Goal: Task Accomplishment & Management: Manage account settings

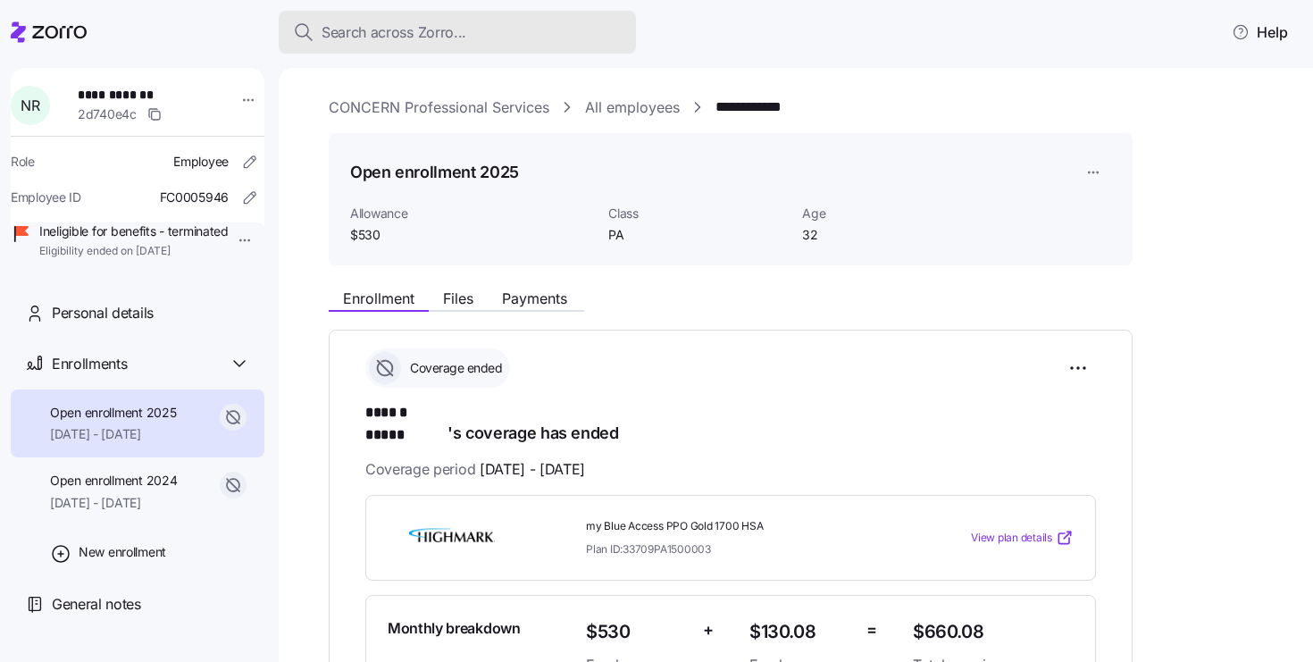
scroll to position [576, 0]
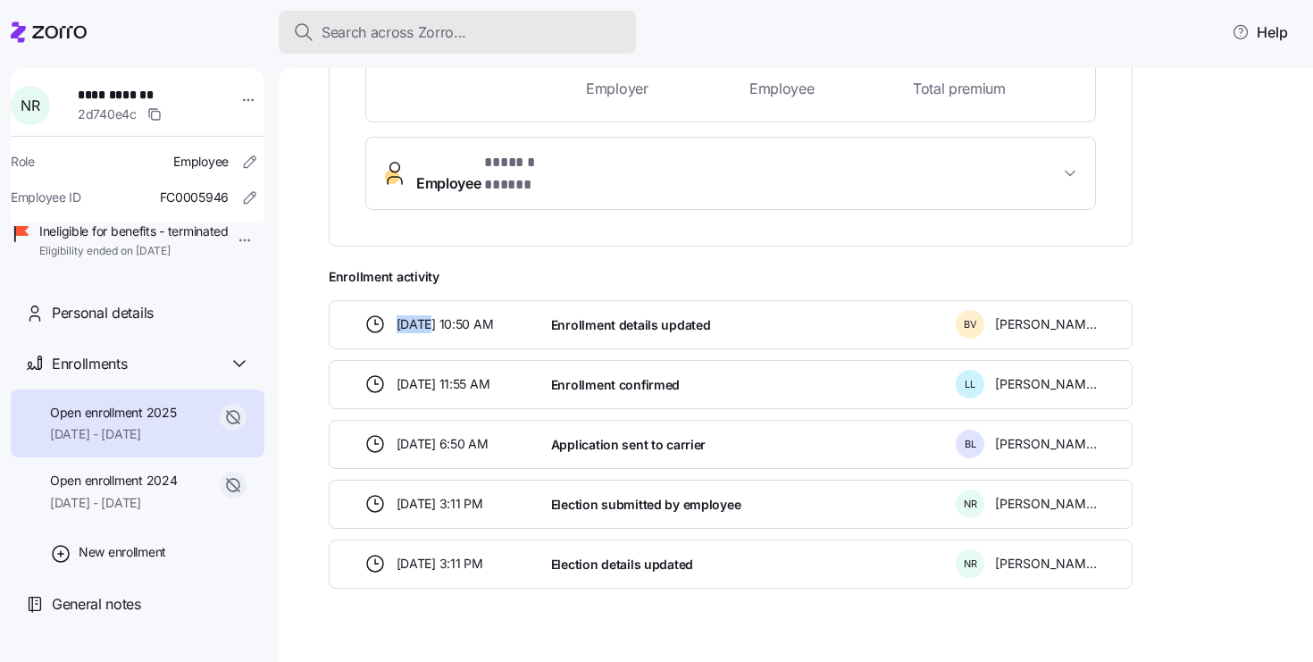
click at [352, 38] on span "Search across Zorro..." at bounding box center [393, 32] width 145 height 22
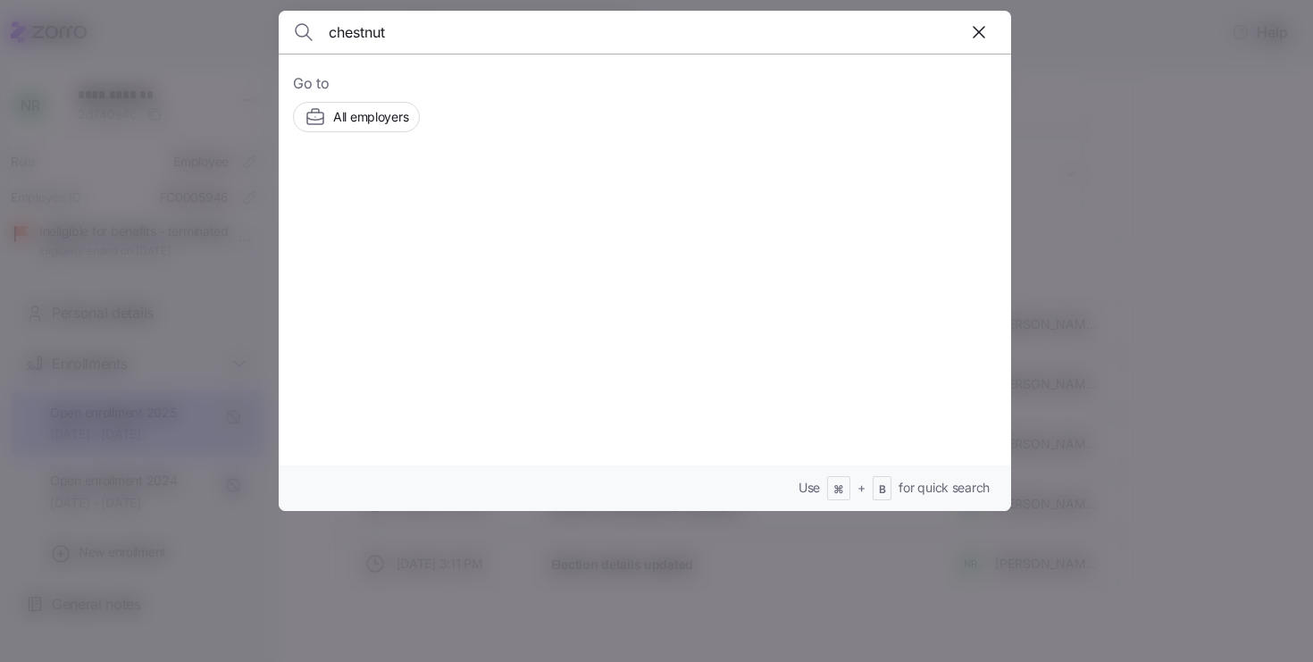
type input "chestnut"
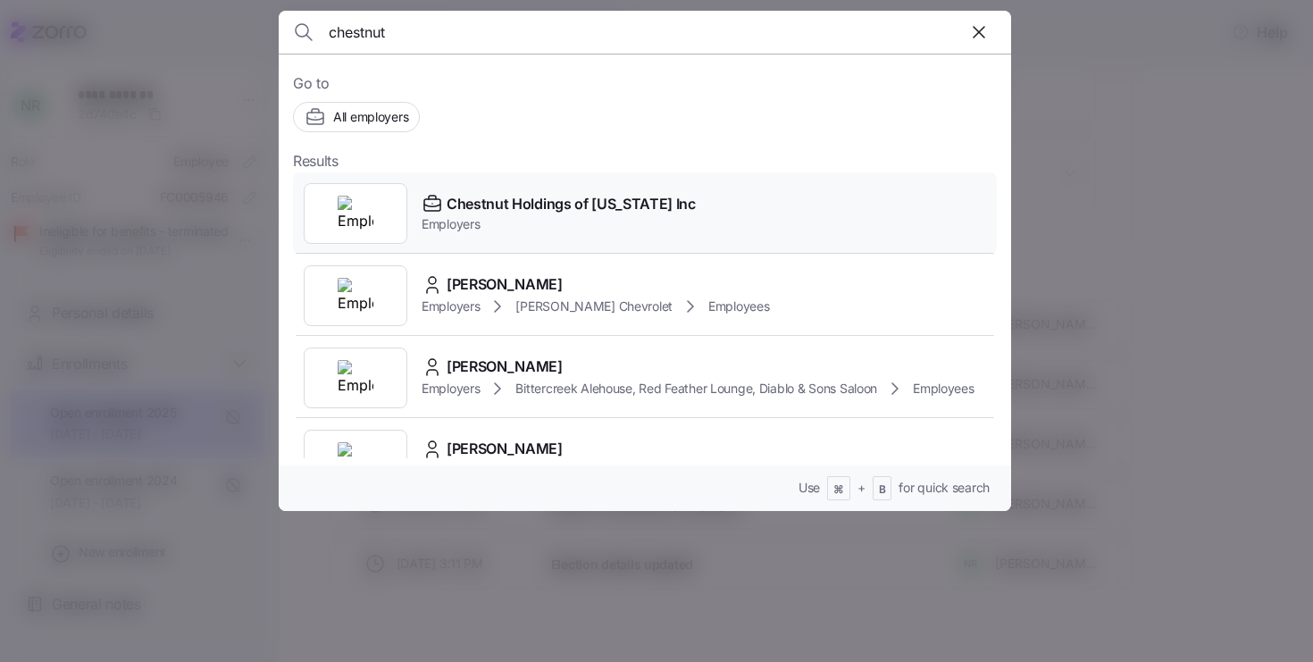
click at [354, 217] on img at bounding box center [356, 214] width 36 height 36
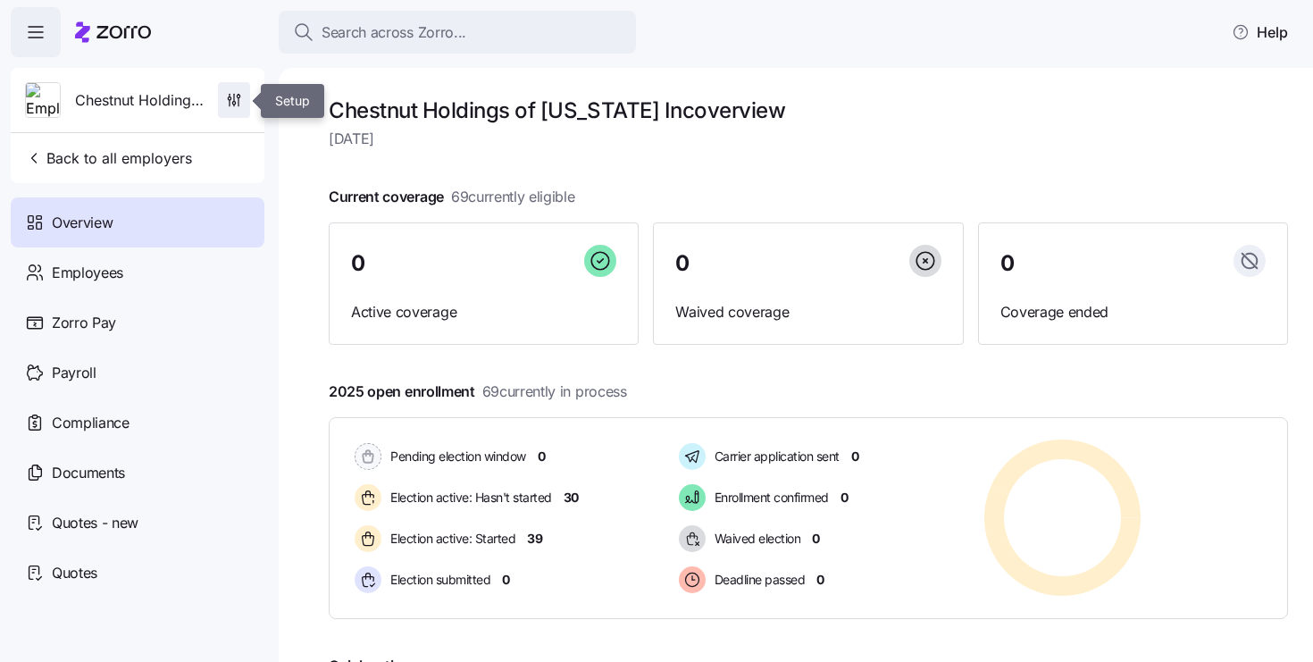
click at [239, 105] on icon "button" at bounding box center [234, 100] width 18 height 18
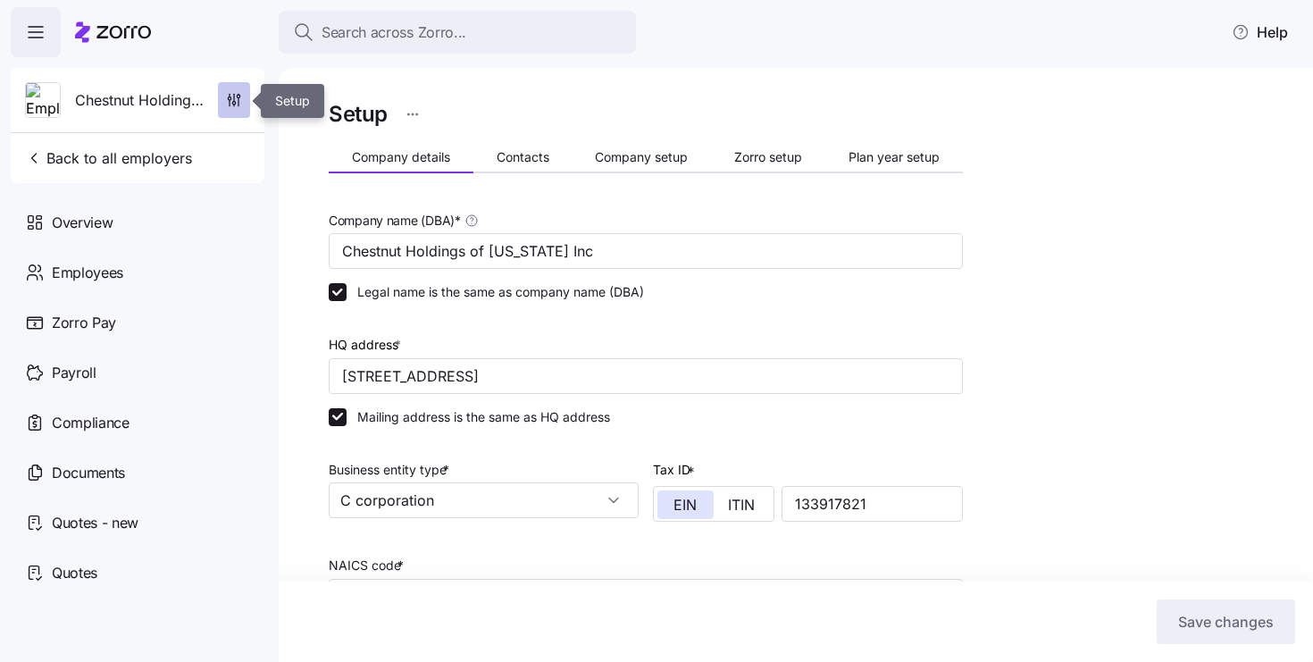
click at [240, 107] on icon "button" at bounding box center [234, 100] width 18 height 18
click at [867, 151] on span "Plan year setup" at bounding box center [893, 157] width 91 height 13
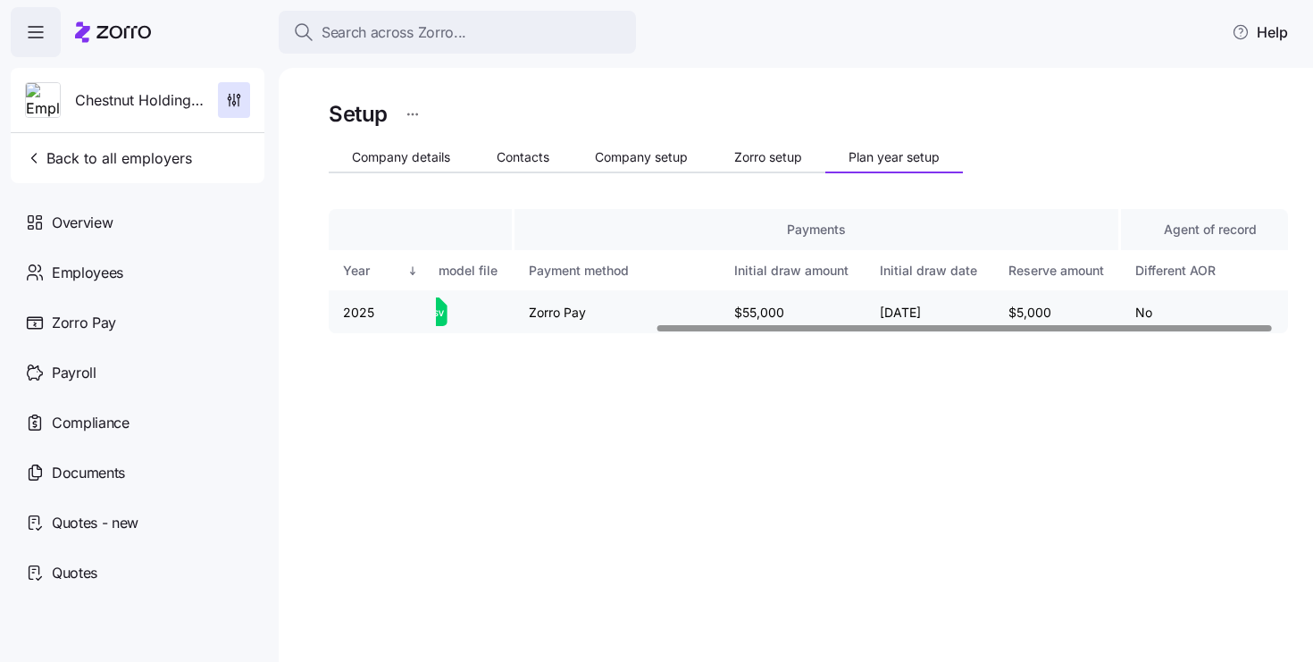
scroll to position [0, 532]
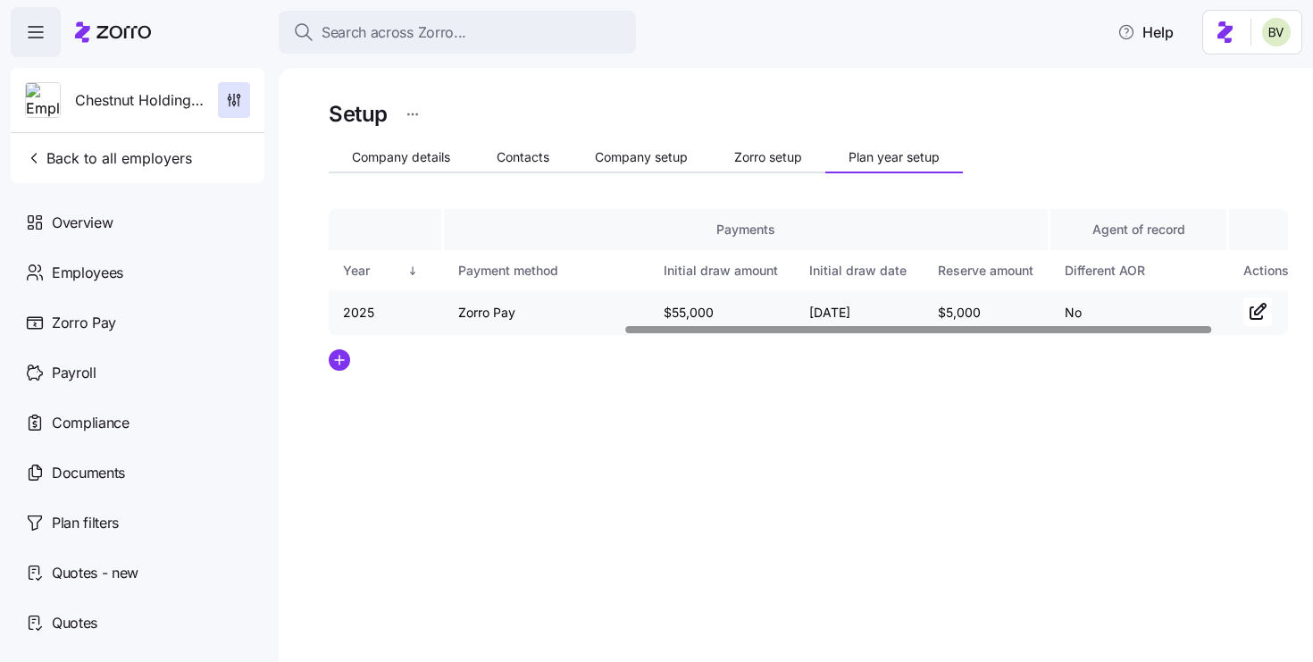
scroll to position [0, 606]
click at [1239, 302] on icon "button" at bounding box center [1245, 311] width 21 height 21
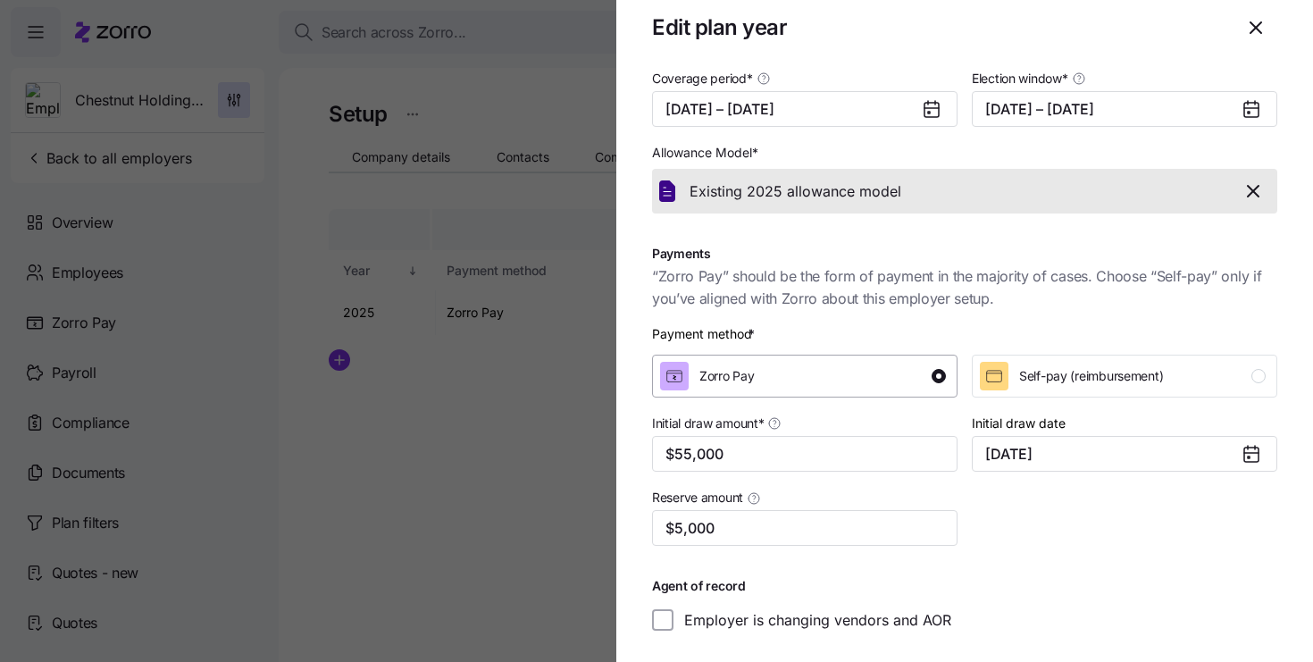
scroll to position [0, 0]
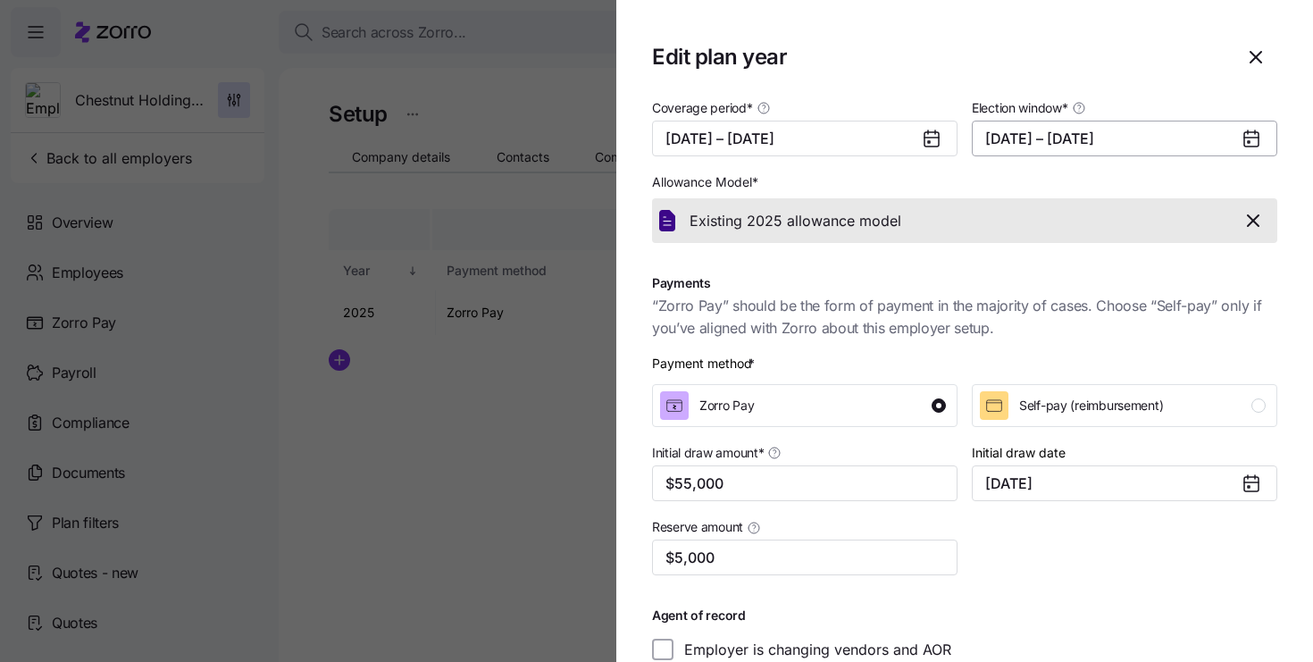
click at [1033, 140] on button "[DATE] – [DATE]" at bounding box center [1123, 139] width 305 height 36
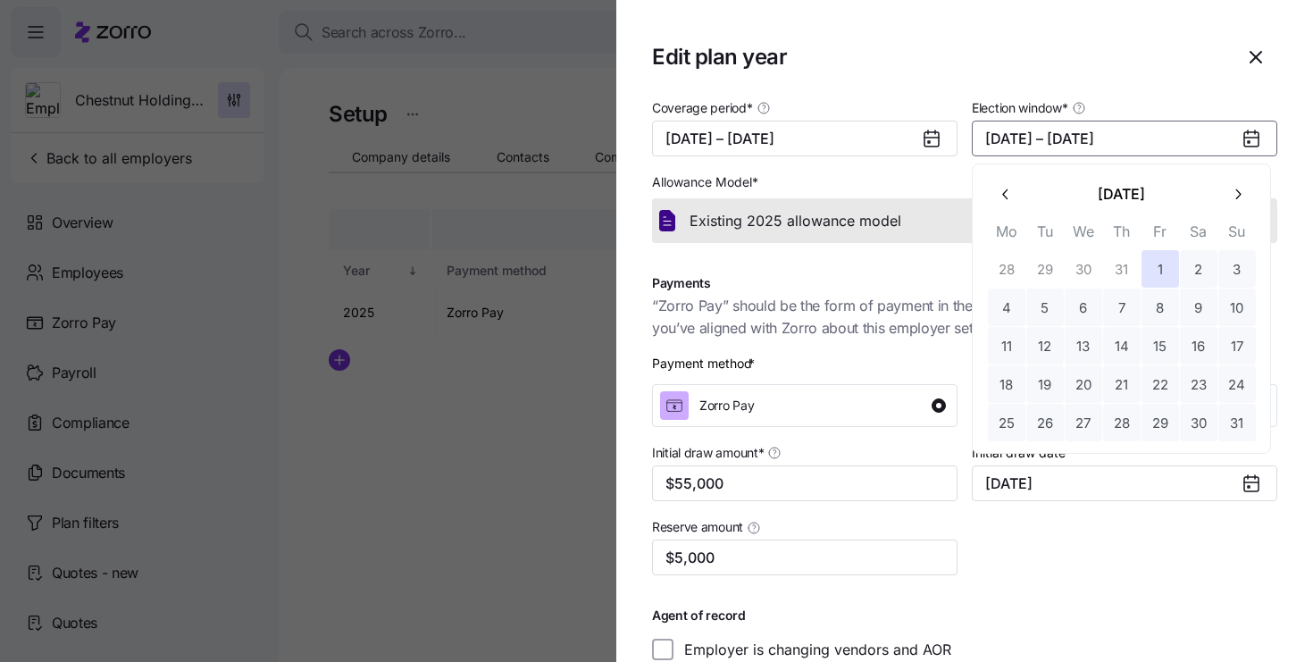
click at [1226, 200] on button "button" at bounding box center [1237, 194] width 38 height 38
click at [1046, 421] on button "28" at bounding box center [1045, 423] width 38 height 38
click at [1147, 418] on button "31" at bounding box center [1160, 423] width 38 height 38
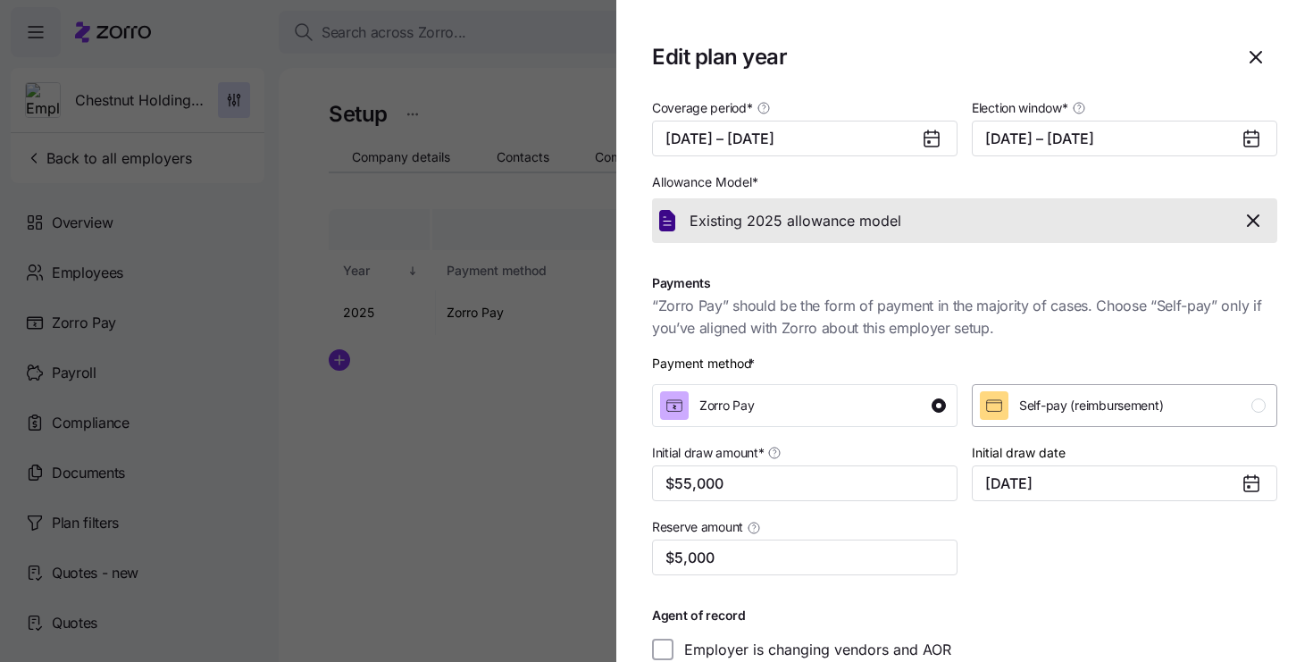
scroll to position [102, 0]
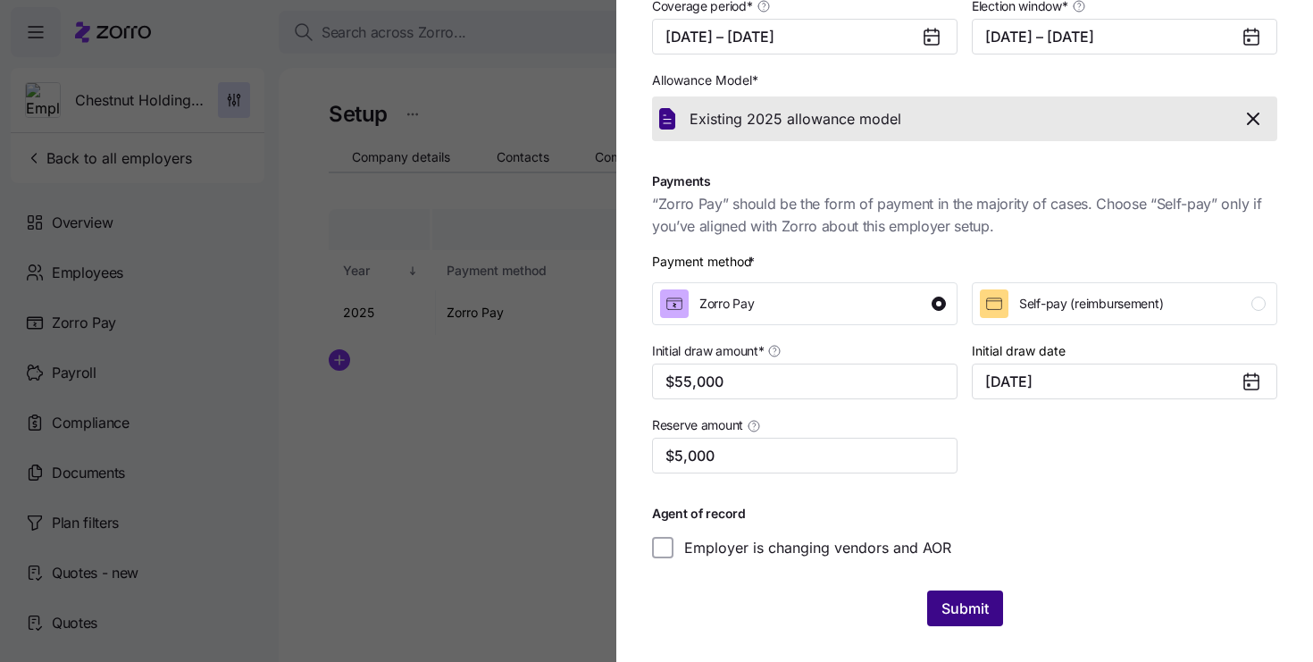
click at [979, 607] on span "Submit" at bounding box center [964, 607] width 47 height 21
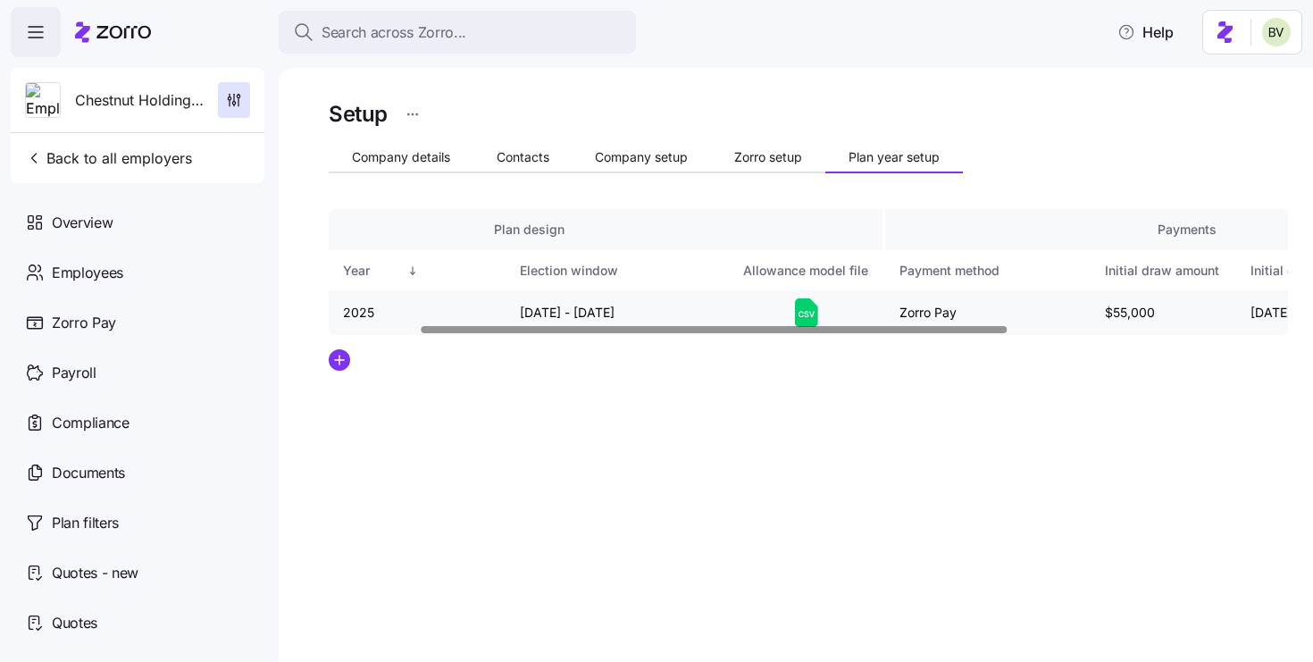
scroll to position [0, 143]
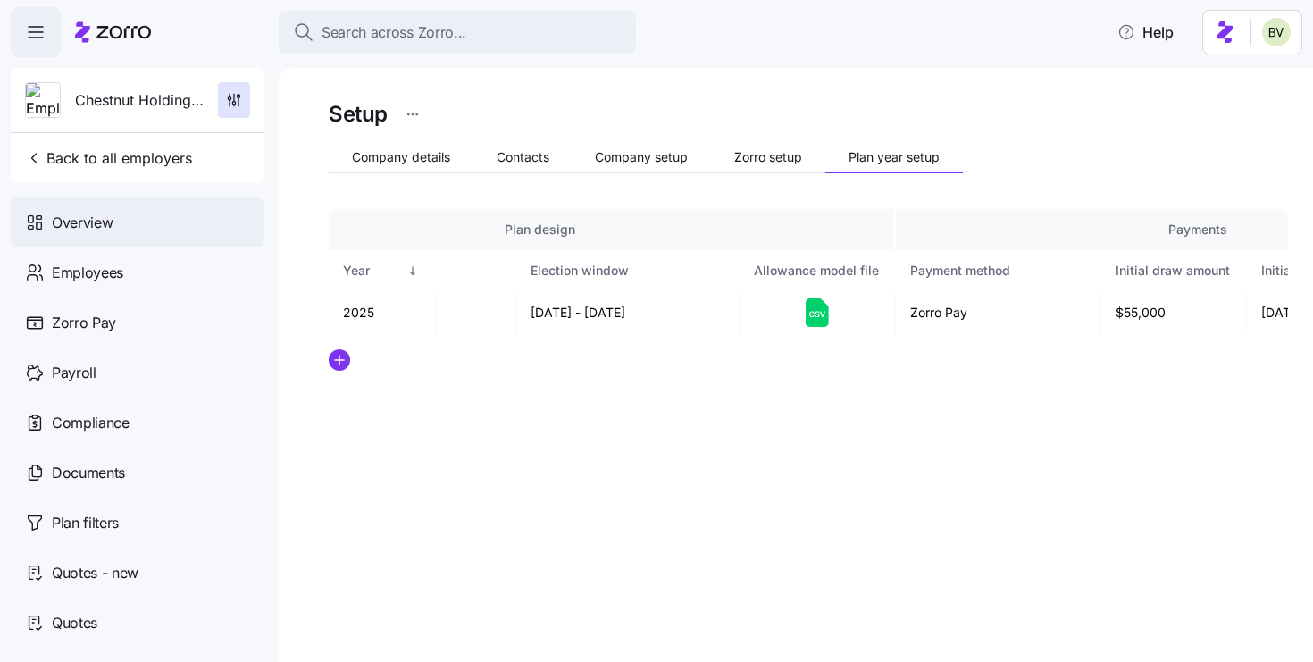
click at [81, 228] on span "Overview" at bounding box center [82, 223] width 61 height 22
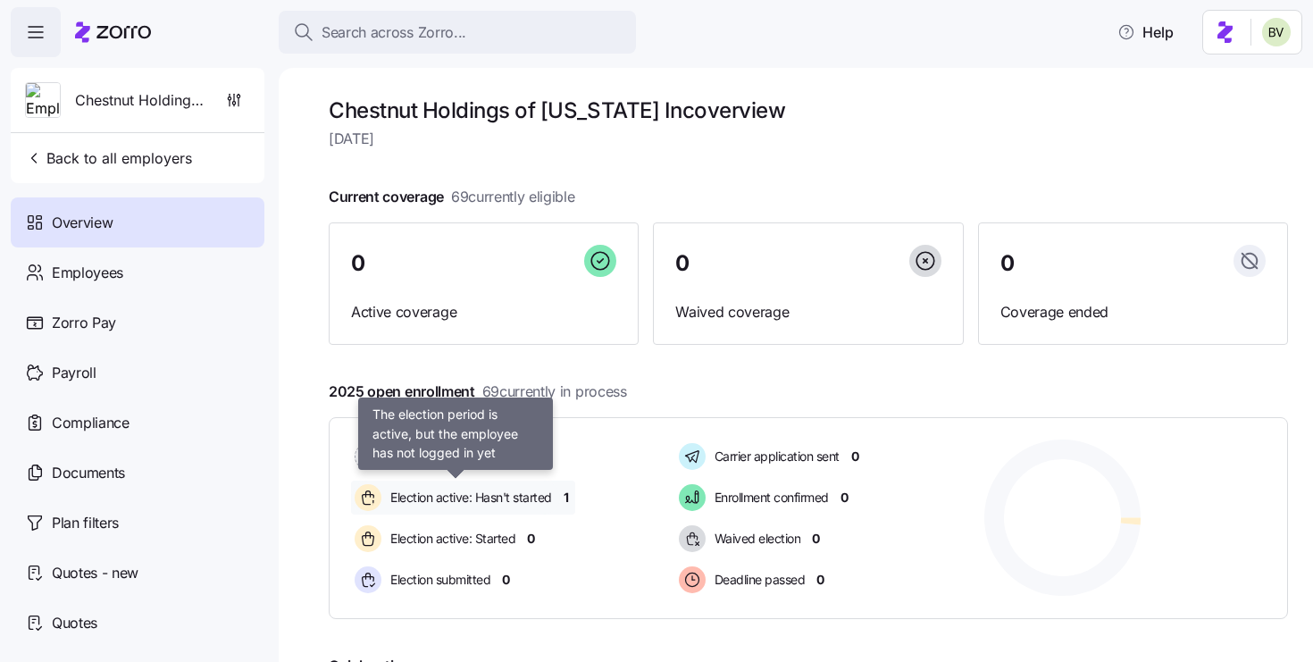
click at [512, 496] on span "Election active: Hasn't started" at bounding box center [468, 497] width 167 height 18
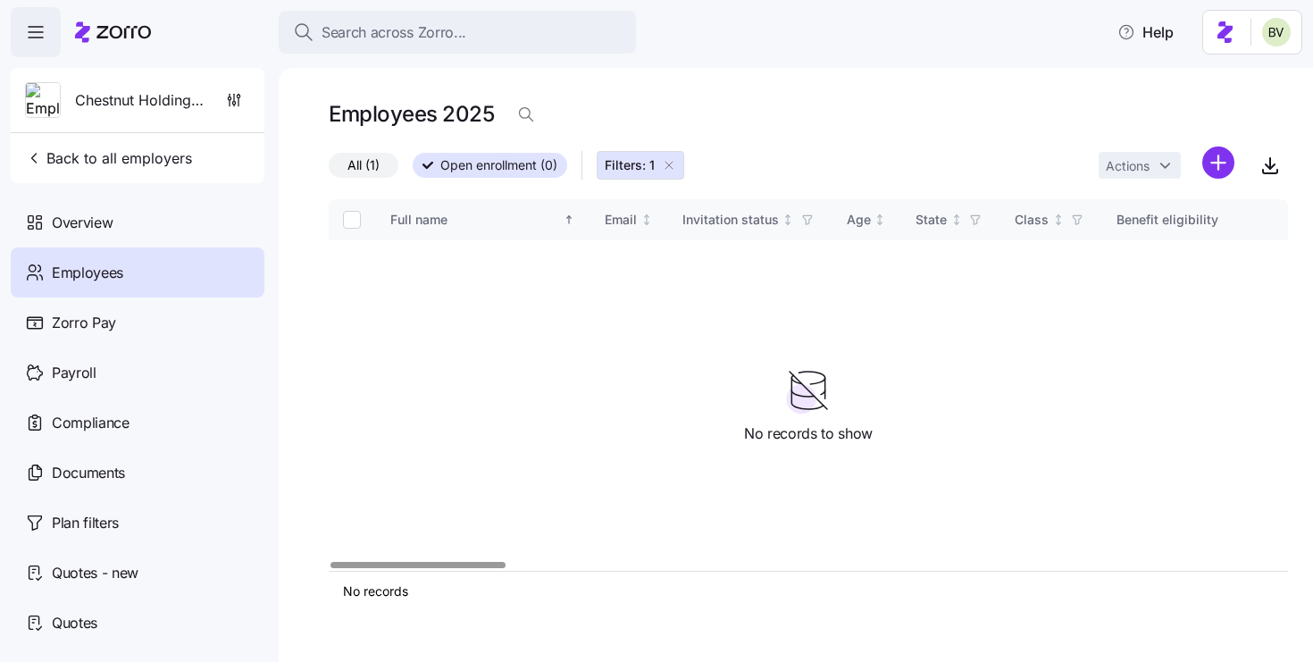
click at [669, 159] on icon "button" at bounding box center [669, 165] width 14 height 14
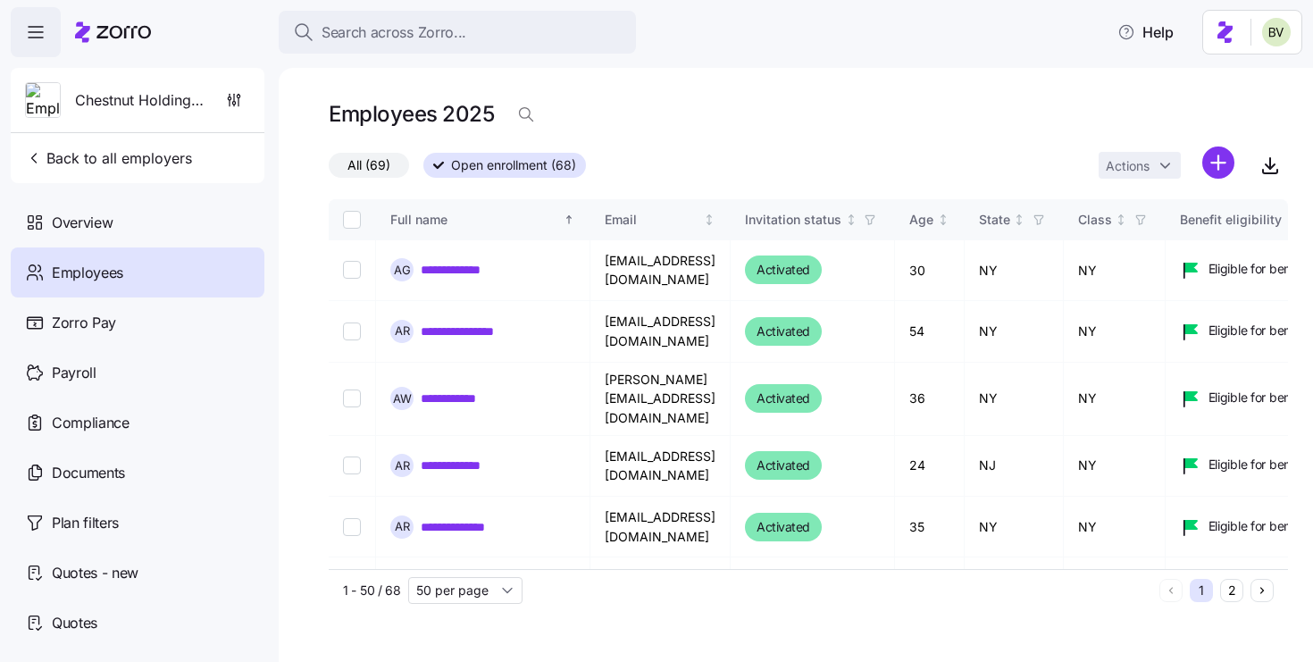
click at [363, 164] on span "All (69)" at bounding box center [368, 165] width 43 height 23
click at [329, 170] on input "All (69)" at bounding box center [329, 170] width 0 height 0
click at [506, 171] on span "Open enrollment (68)" at bounding box center [504, 165] width 125 height 23
click at [423, 170] on input "Open enrollment (68)" at bounding box center [423, 170] width 0 height 0
click at [128, 215] on div "Overview" at bounding box center [138, 222] width 254 height 50
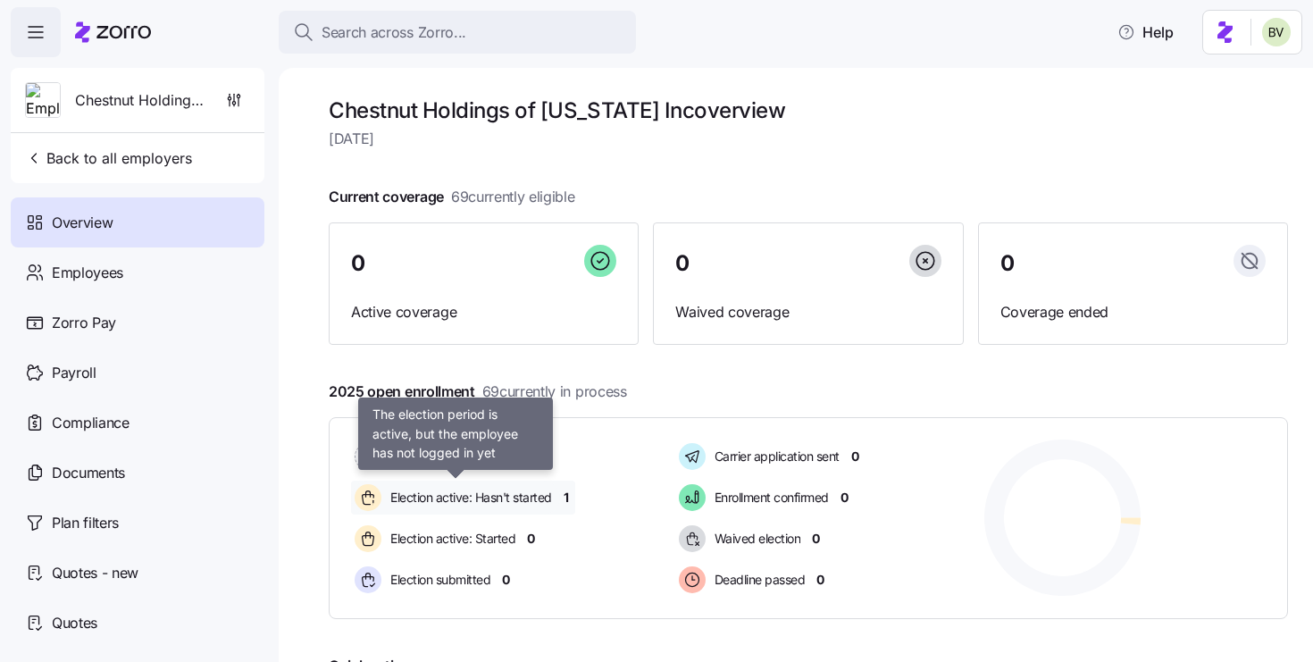
click at [475, 487] on span "Election active: Hasn't started" at bounding box center [468, 497] width 167 height 21
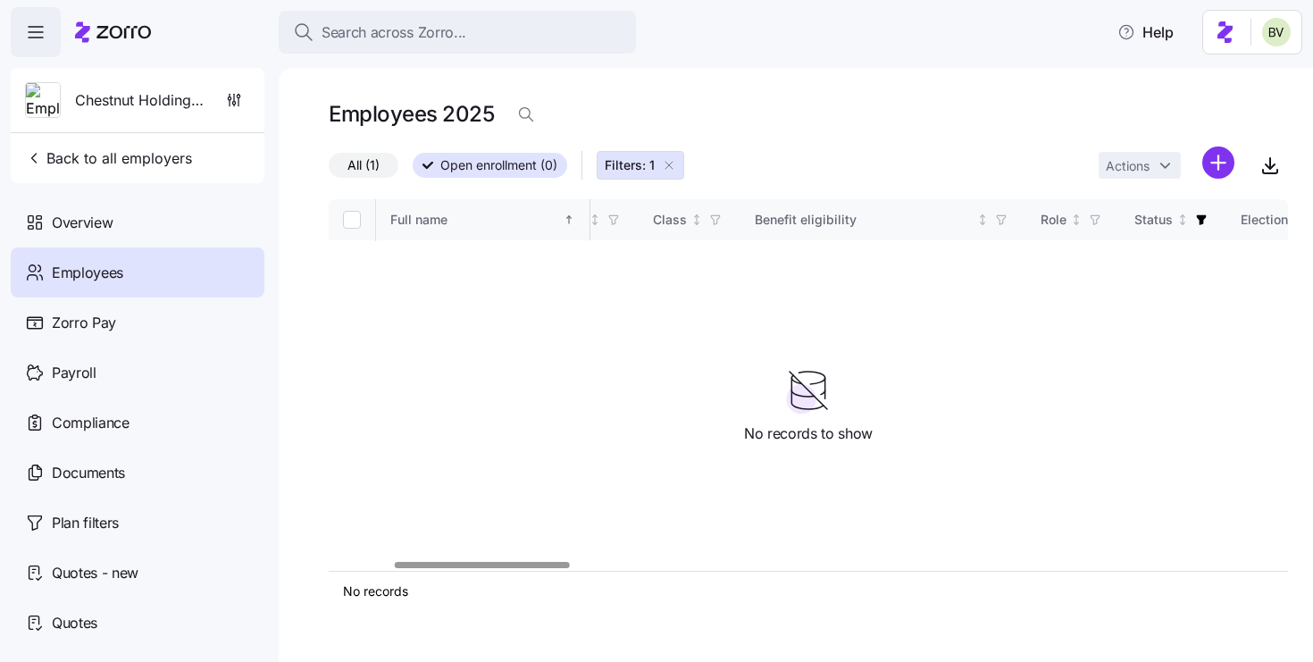
scroll to position [0, 442]
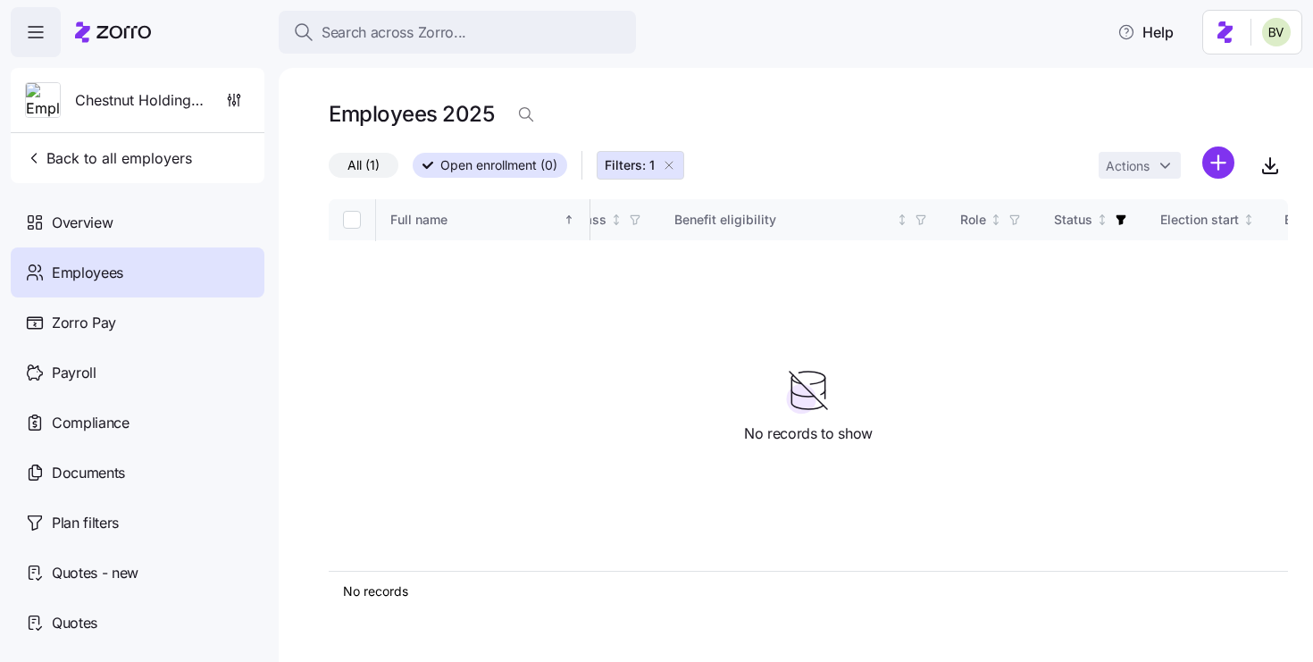
click at [354, 163] on span "All (1)" at bounding box center [363, 165] width 32 height 23
click at [329, 170] on input "All (1)" at bounding box center [329, 170] width 0 height 0
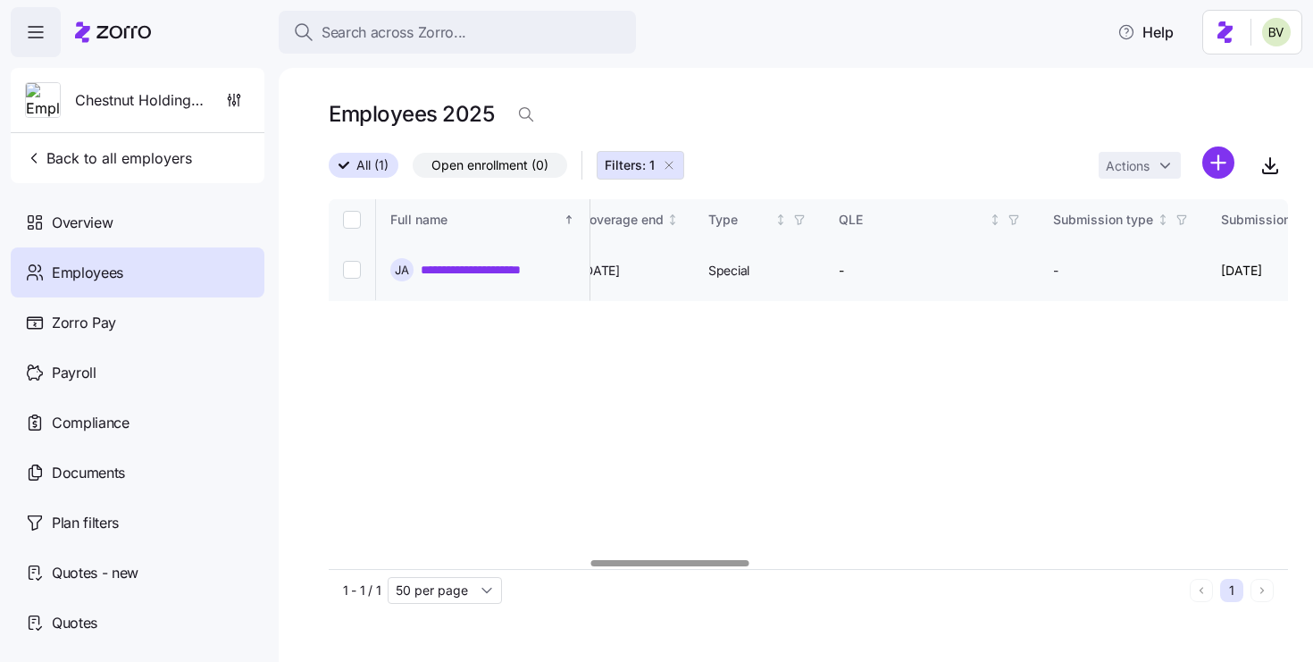
scroll to position [0, 1594]
click at [509, 271] on link "**********" at bounding box center [494, 270] width 146 height 18
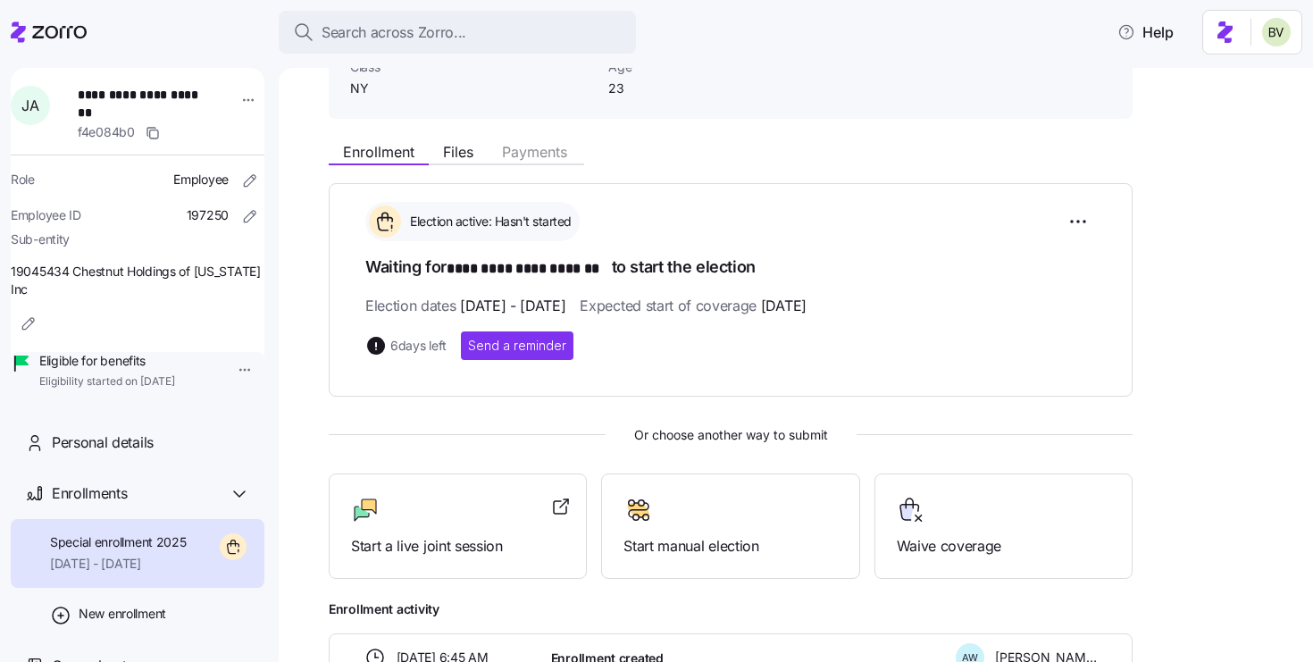
scroll to position [158, 0]
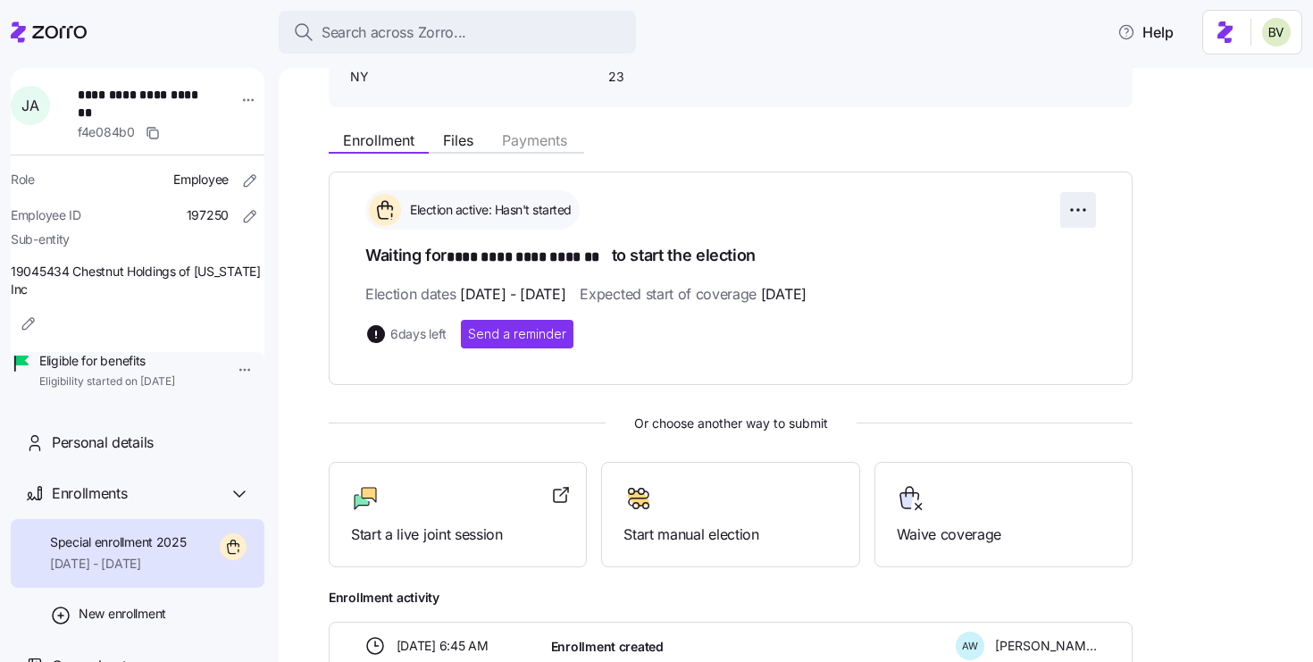
click at [1080, 213] on html "**********" at bounding box center [656, 325] width 1313 height 651
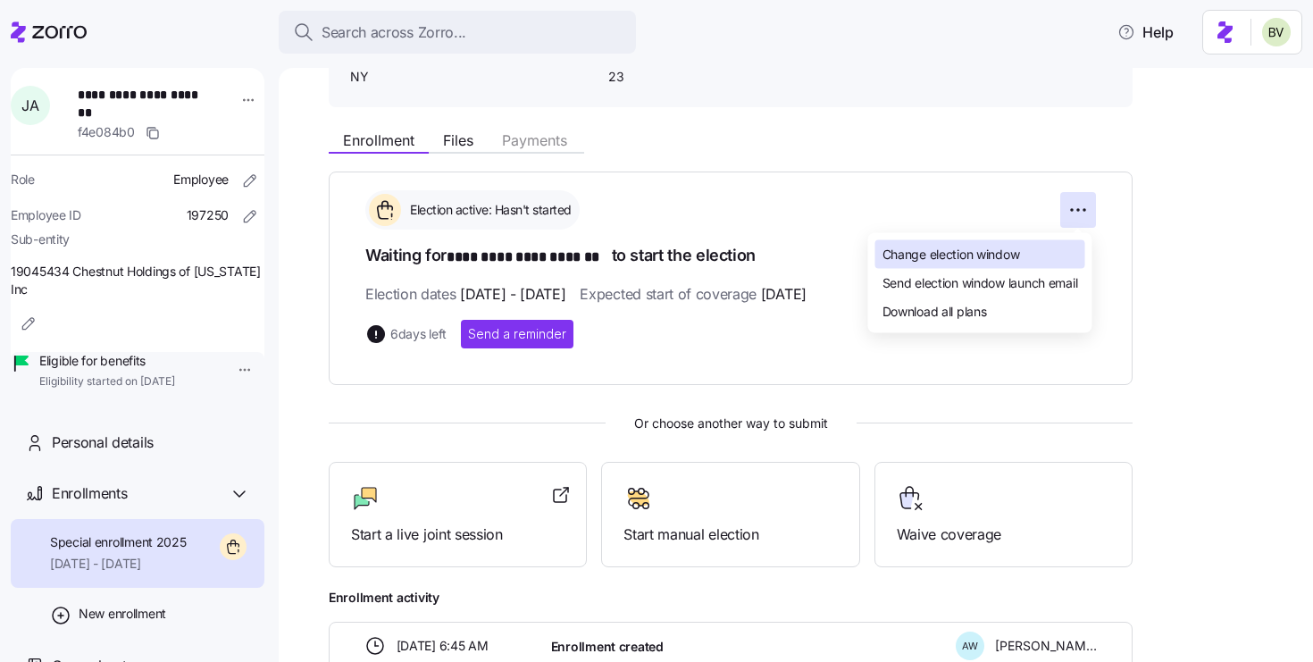
click at [1020, 256] on span "Change election window" at bounding box center [951, 254] width 138 height 18
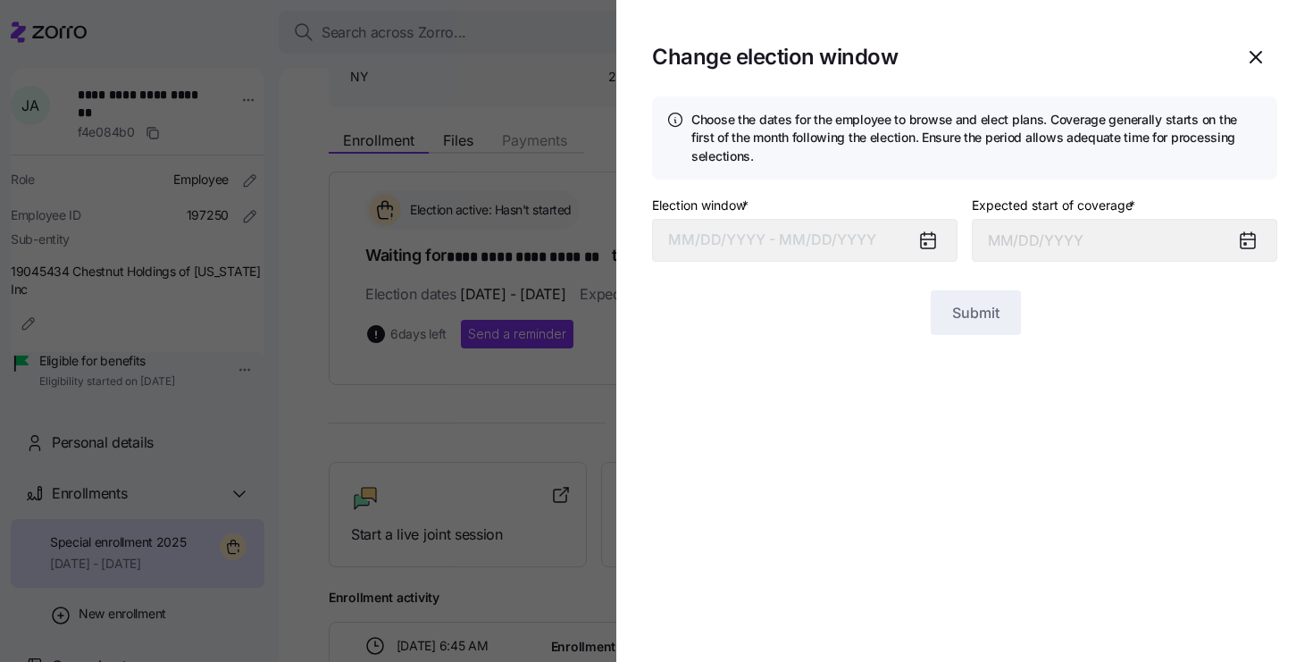
type input "[DATE]"
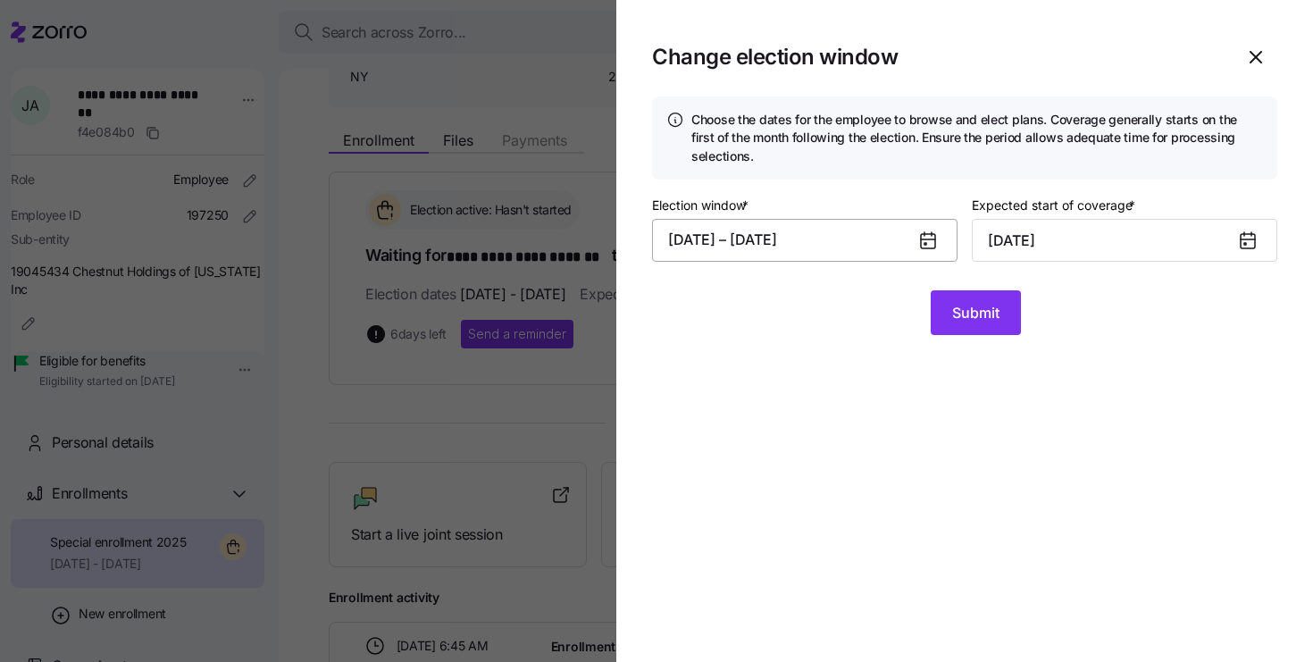
click at [887, 253] on button "[DATE] – [DATE]" at bounding box center [804, 240] width 305 height 43
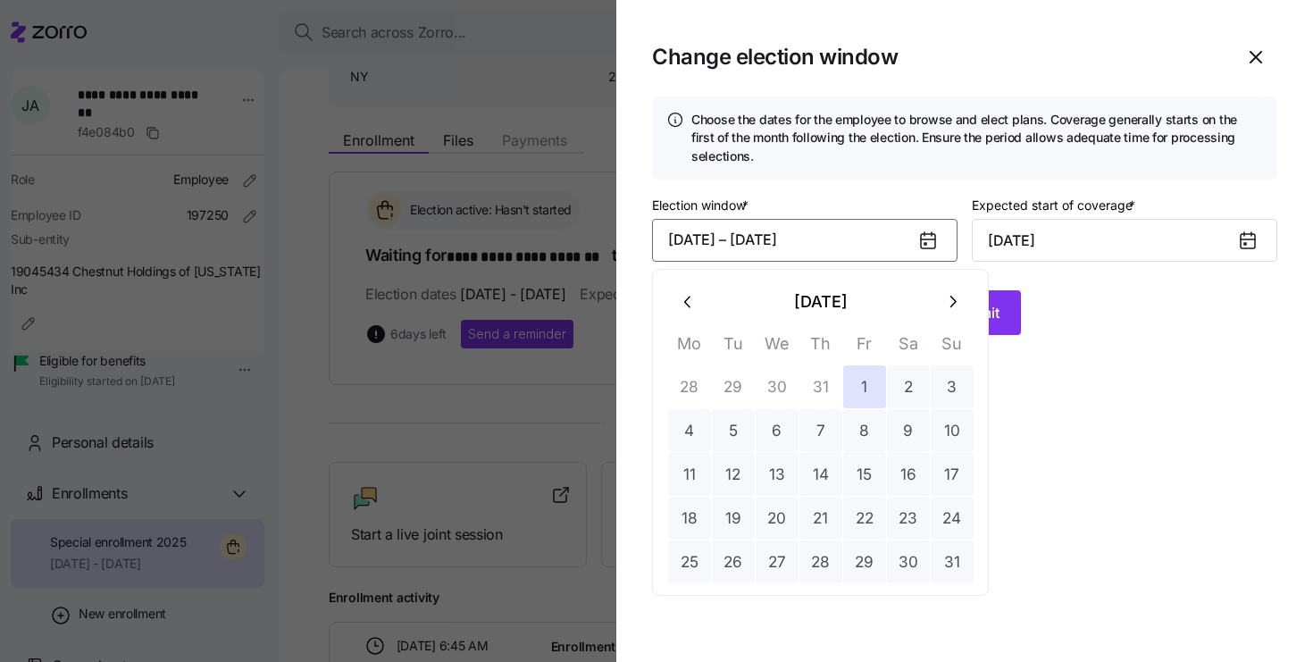
click at [940, 307] on button "button" at bounding box center [951, 301] width 43 height 43
click at [768, 571] on button "29" at bounding box center [776, 561] width 43 height 43
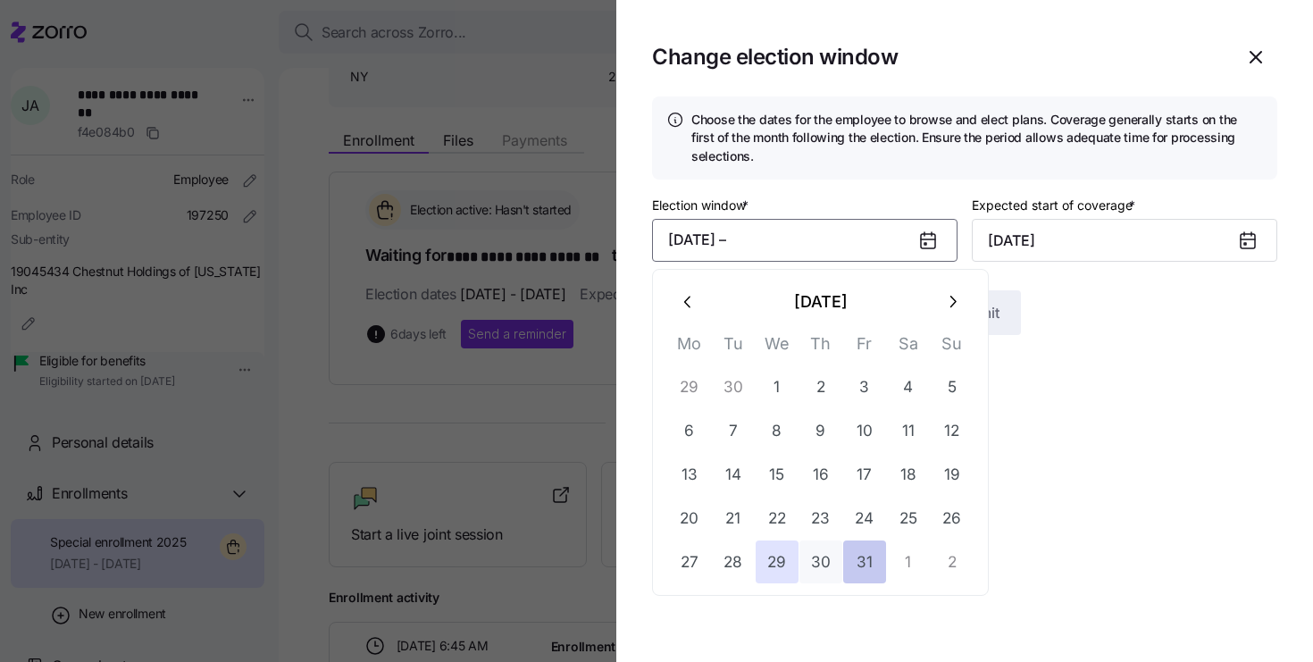
click at [857, 567] on button "31" at bounding box center [864, 561] width 43 height 43
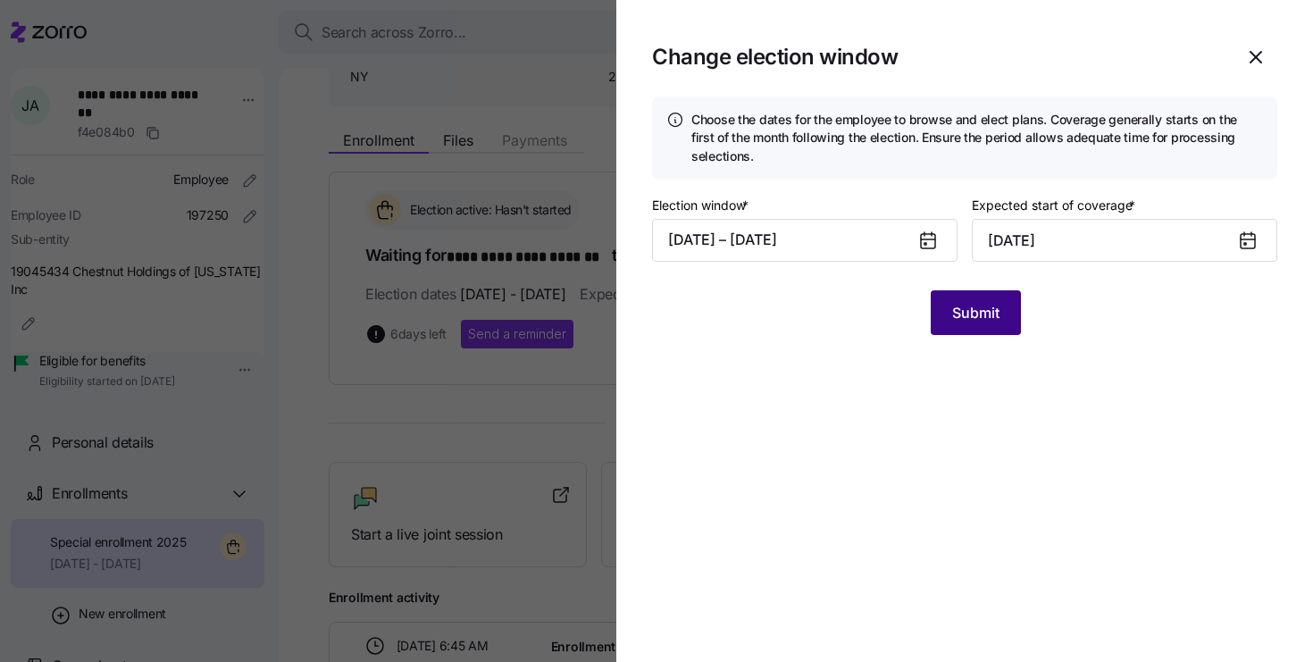
click at [956, 318] on span "Submit" at bounding box center [975, 312] width 47 height 21
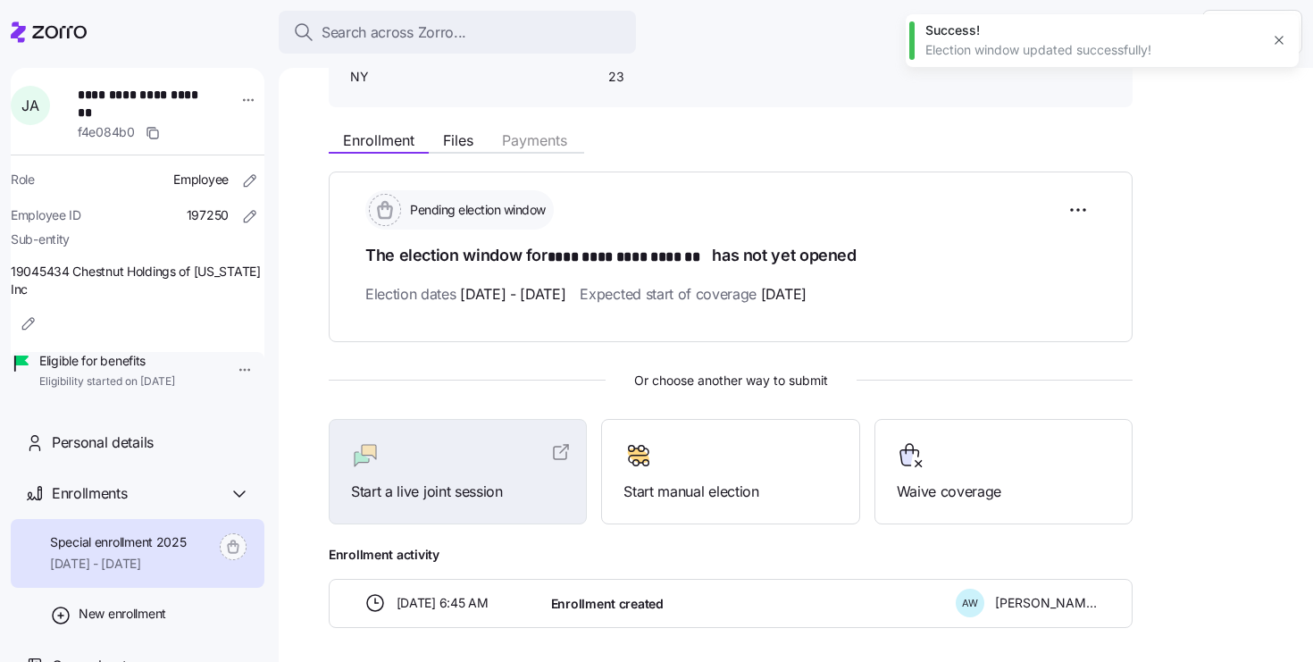
scroll to position [0, 0]
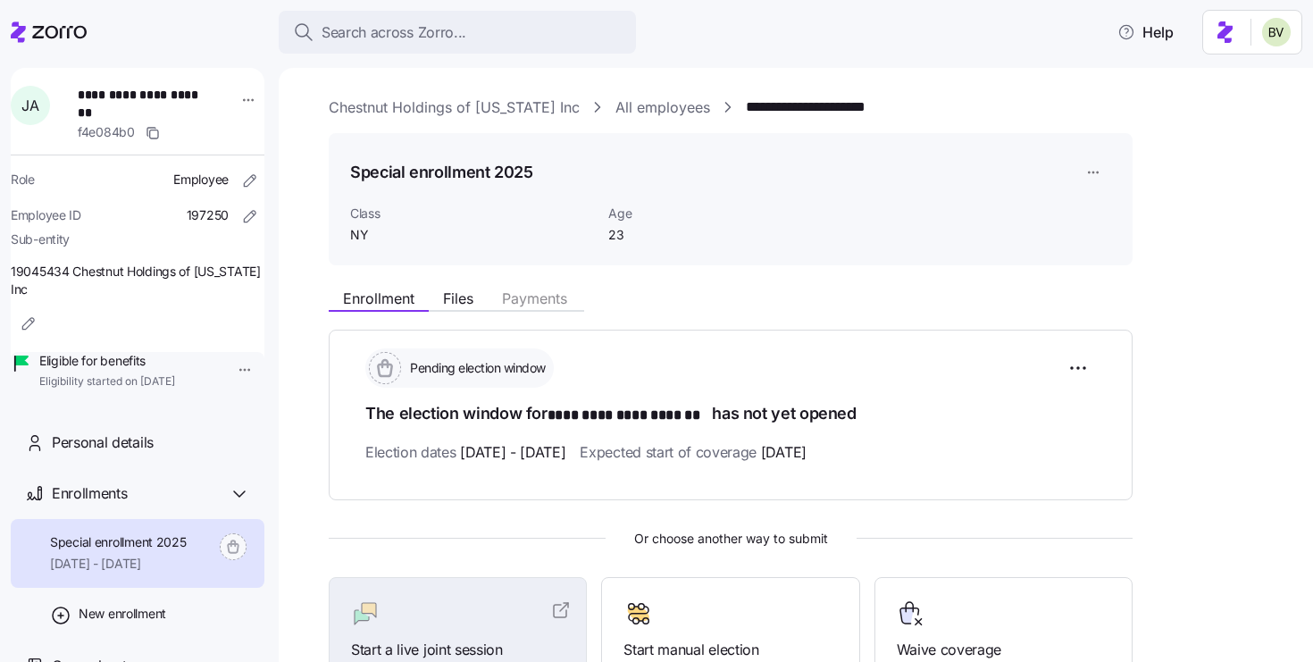
click at [623, 100] on link "All employees" at bounding box center [662, 107] width 95 height 22
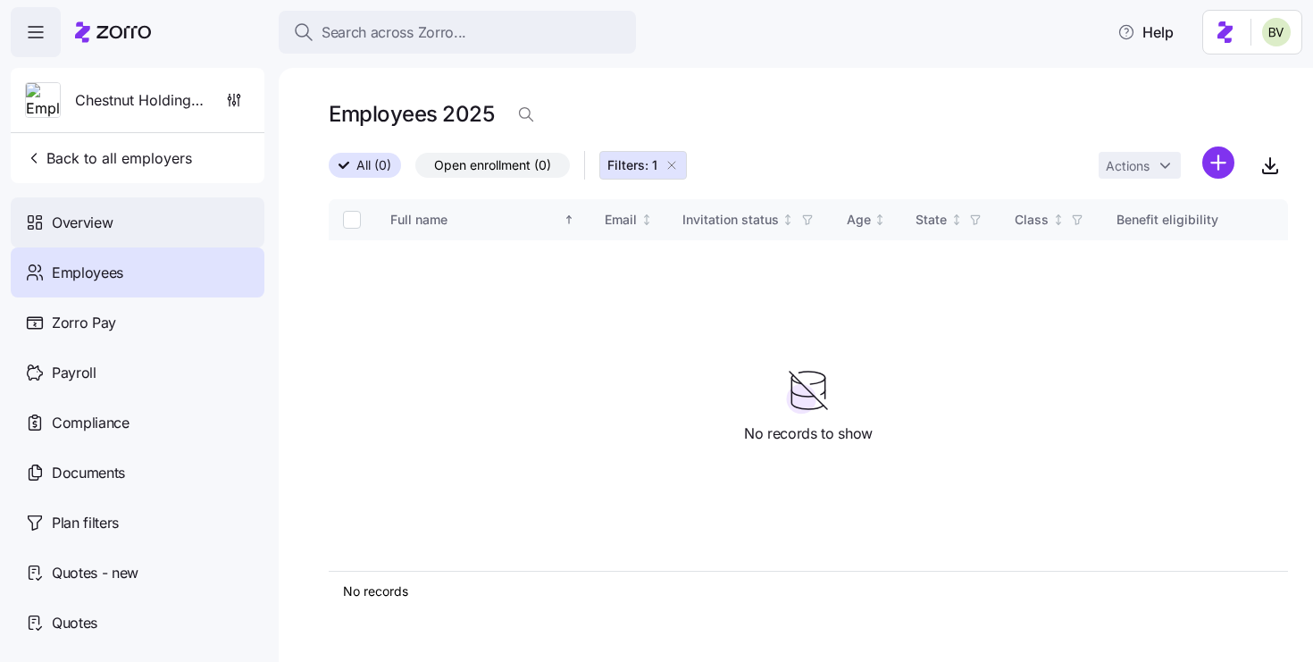
click at [70, 223] on span "Overview" at bounding box center [82, 223] width 61 height 22
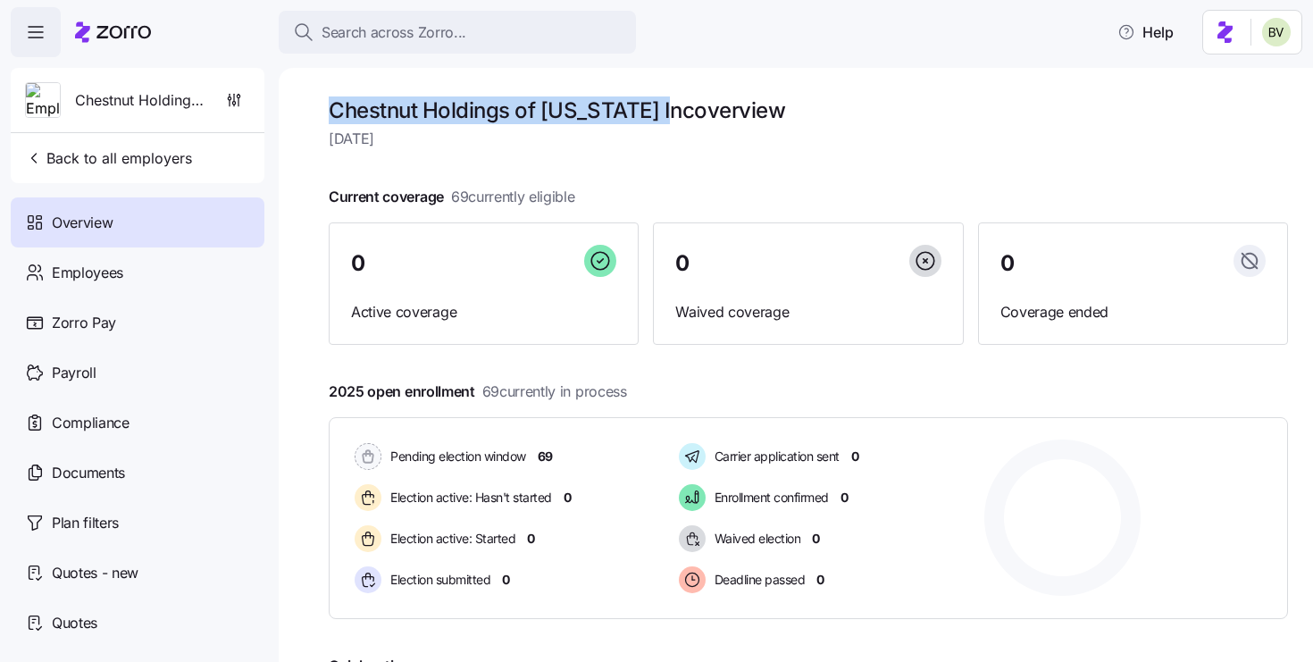
drag, startPoint x: 672, startPoint y: 113, endPoint x: 333, endPoint y: 107, distance: 339.3
click at [333, 107] on h1 "Chestnut Holdings of [US_STATE] Inc overview" at bounding box center [808, 110] width 959 height 28
copy h1 "Chestnut Holdings of [US_STATE] Inc"
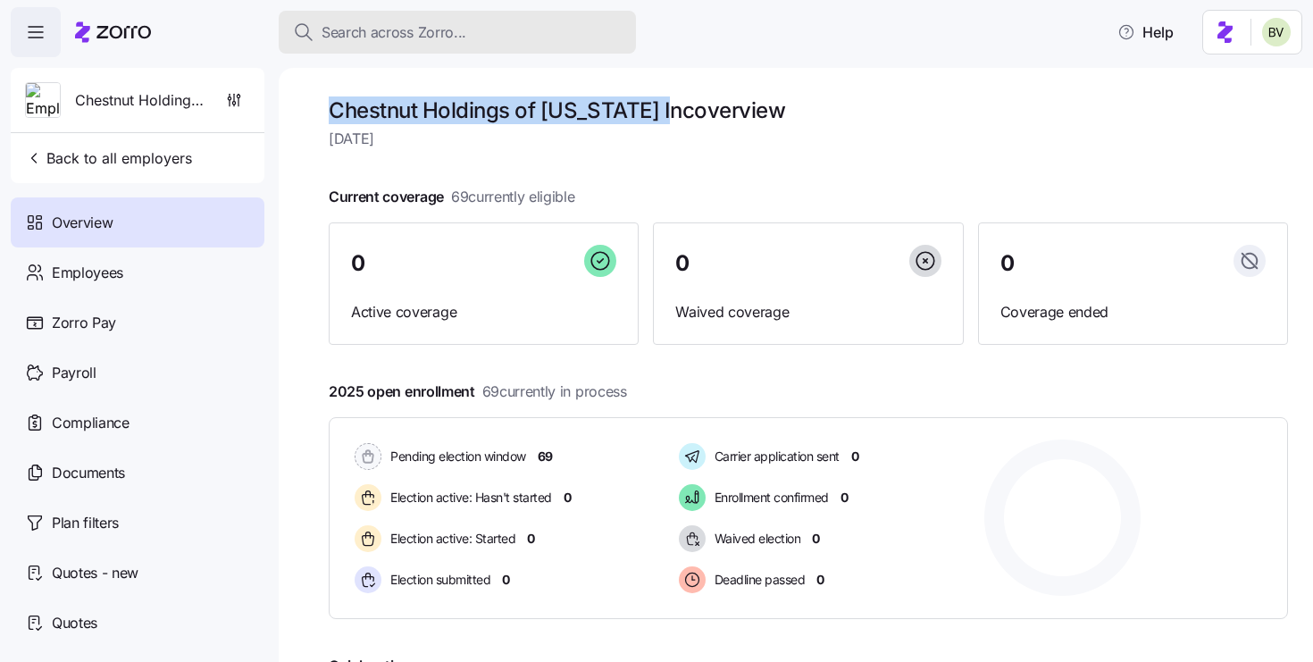
click at [441, 34] on span "Search across Zorro..." at bounding box center [393, 32] width 145 height 22
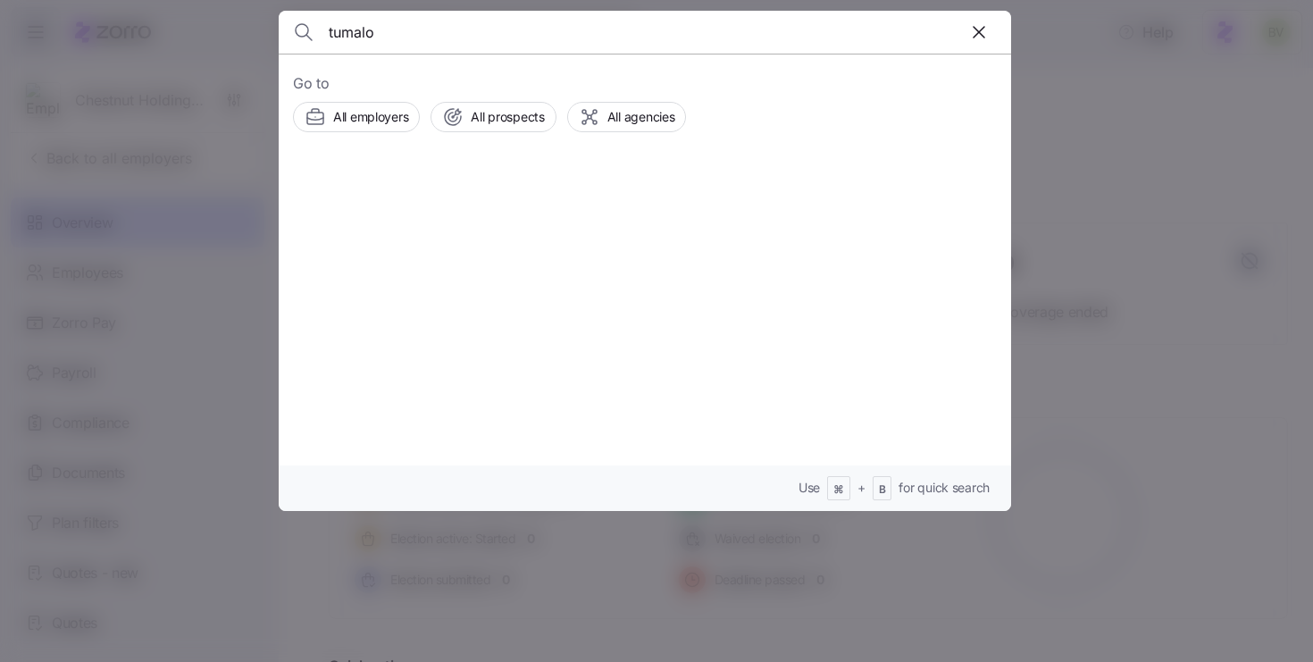
type input "tumalo"
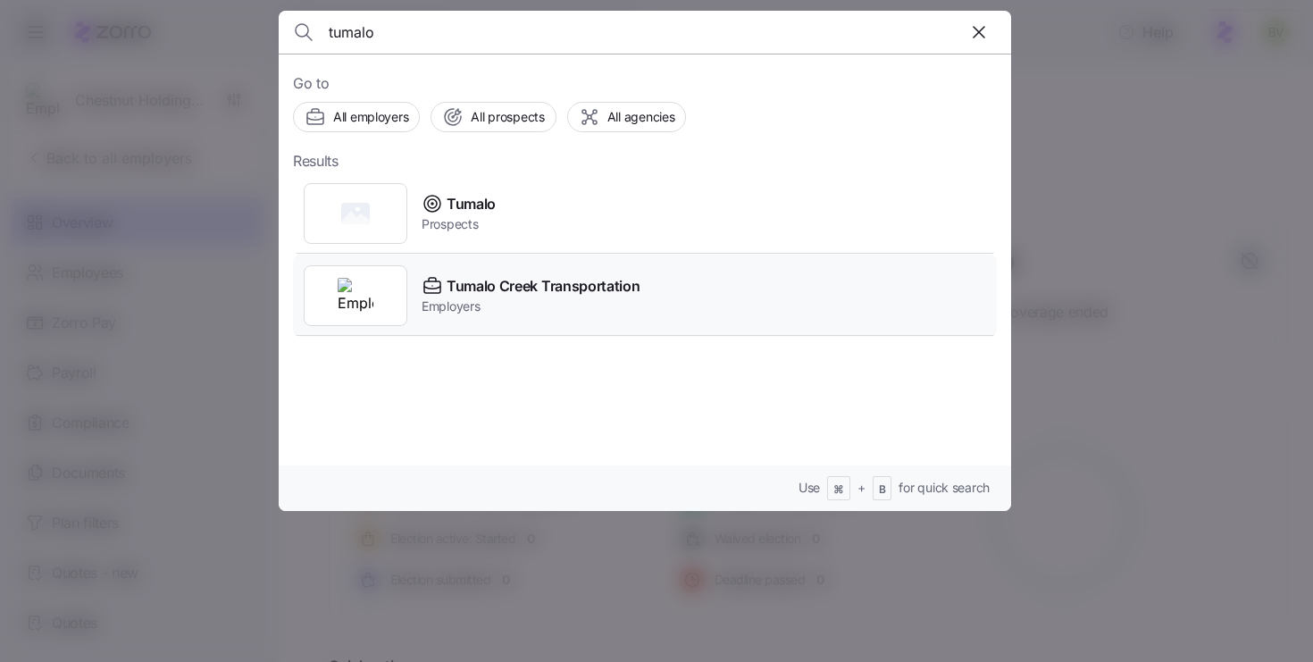
click at [346, 272] on div at bounding box center [356, 295] width 104 height 61
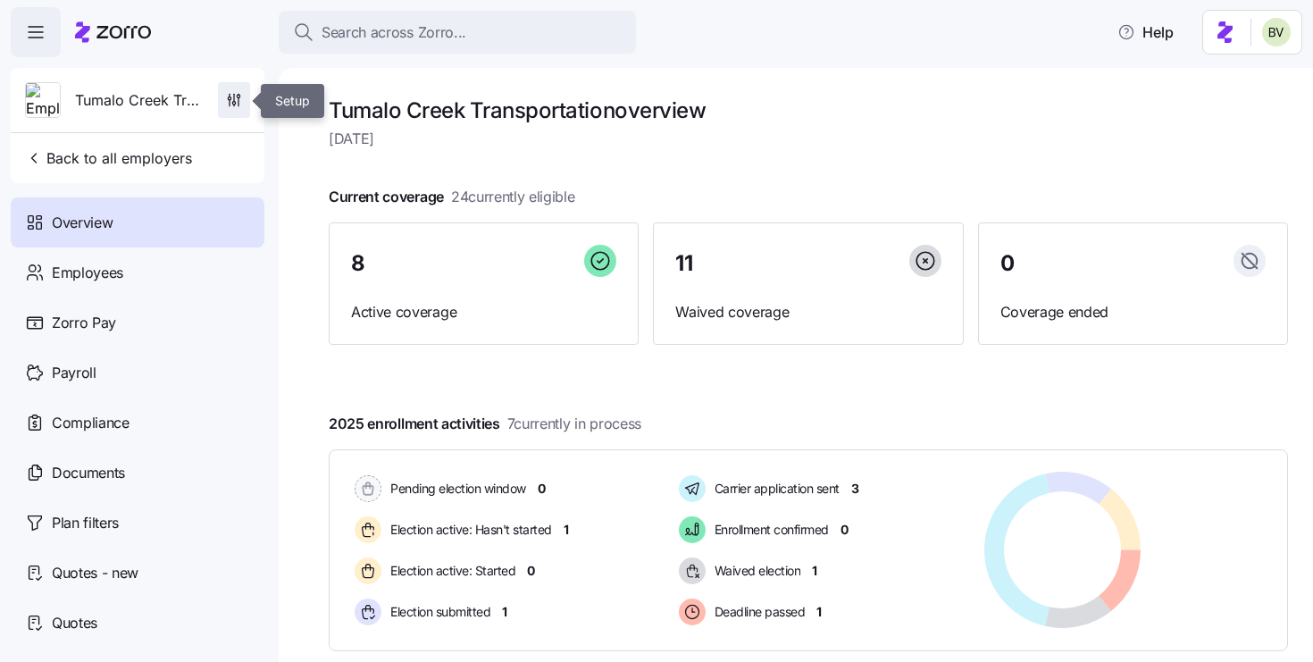
click at [238, 103] on icon "button" at bounding box center [238, 102] width 0 height 8
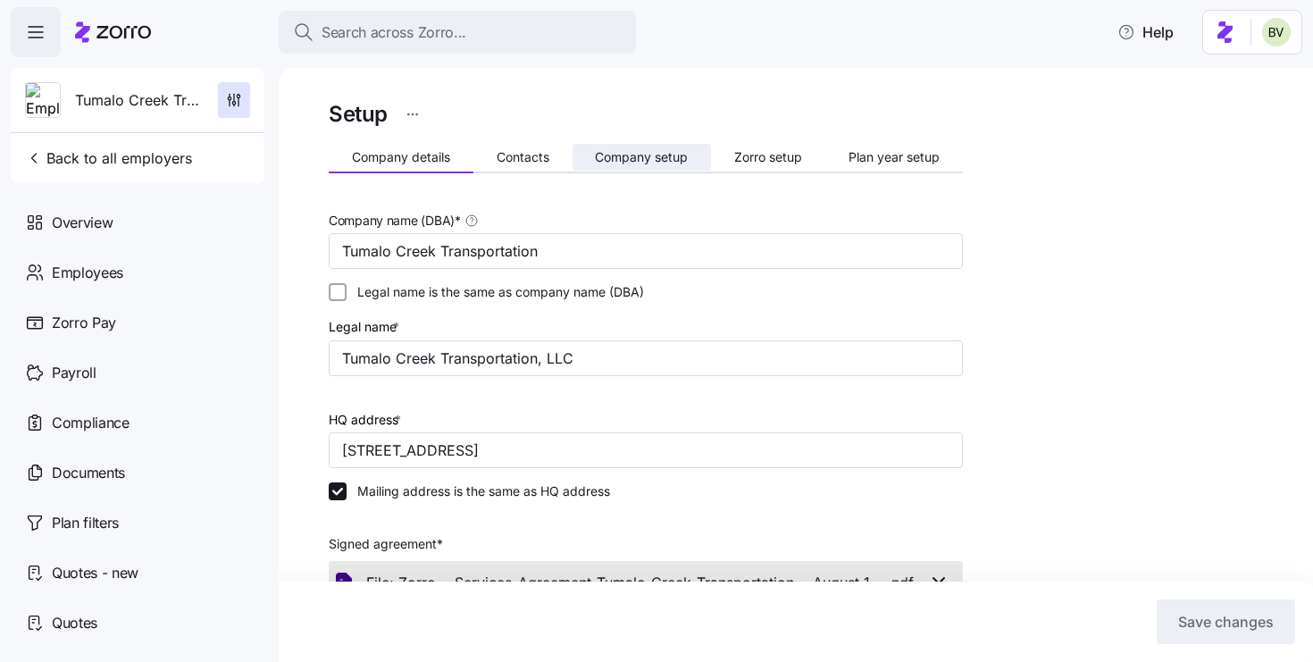
click at [660, 159] on span "Company setup" at bounding box center [641, 157] width 93 height 13
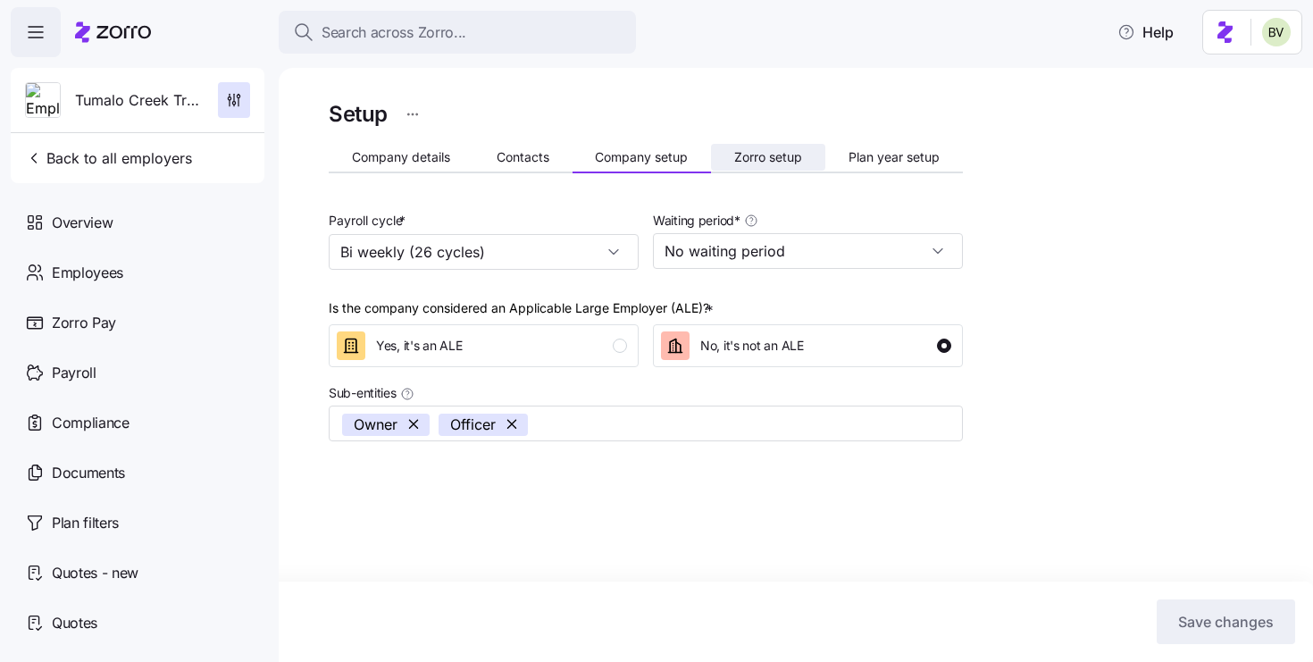
click at [763, 155] on span "Zorro setup" at bounding box center [768, 157] width 68 height 13
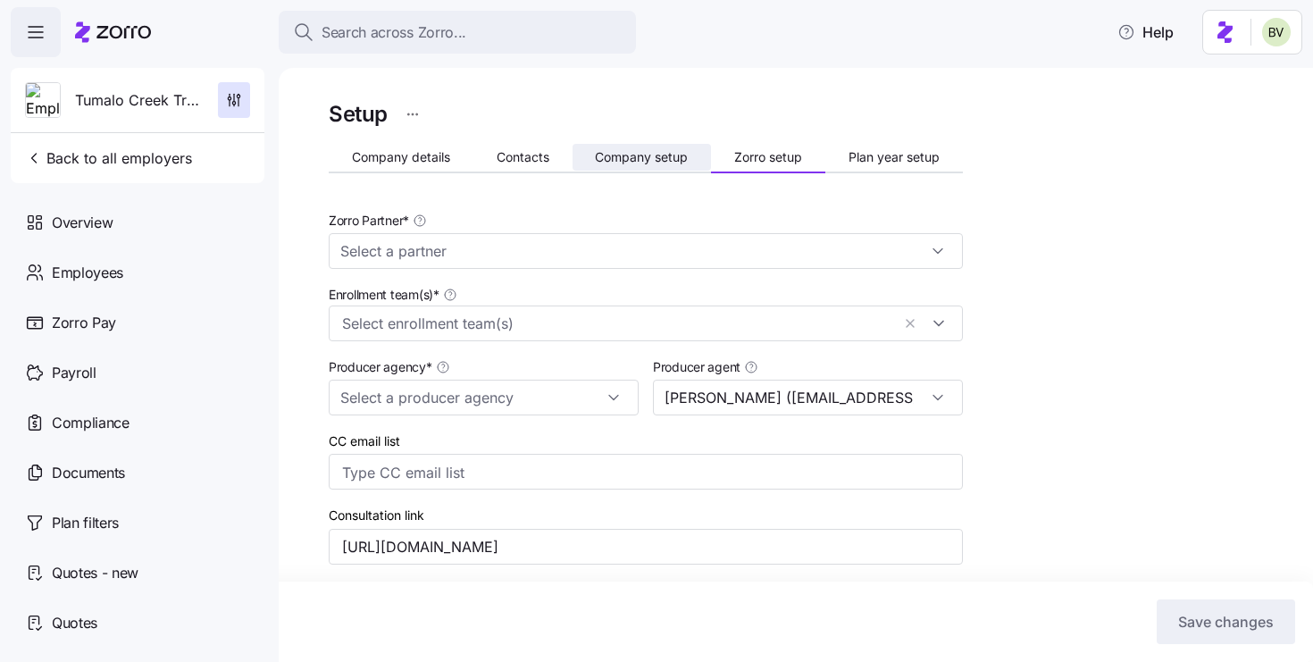
type input "[PERSON_NAME] ([EMAIL_ADDRESS][DOMAIN_NAME])"
type input "Zorro"
type input "BSB Consultants"
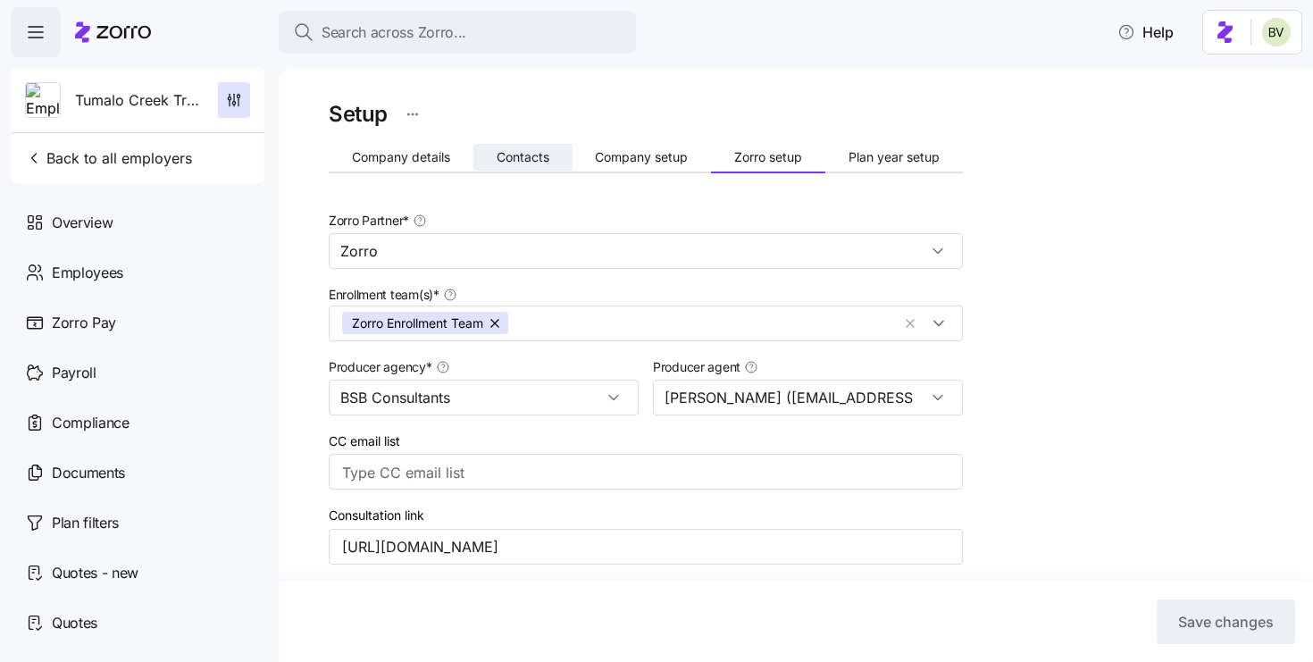
click at [512, 151] on span "Contacts" at bounding box center [522, 157] width 53 height 13
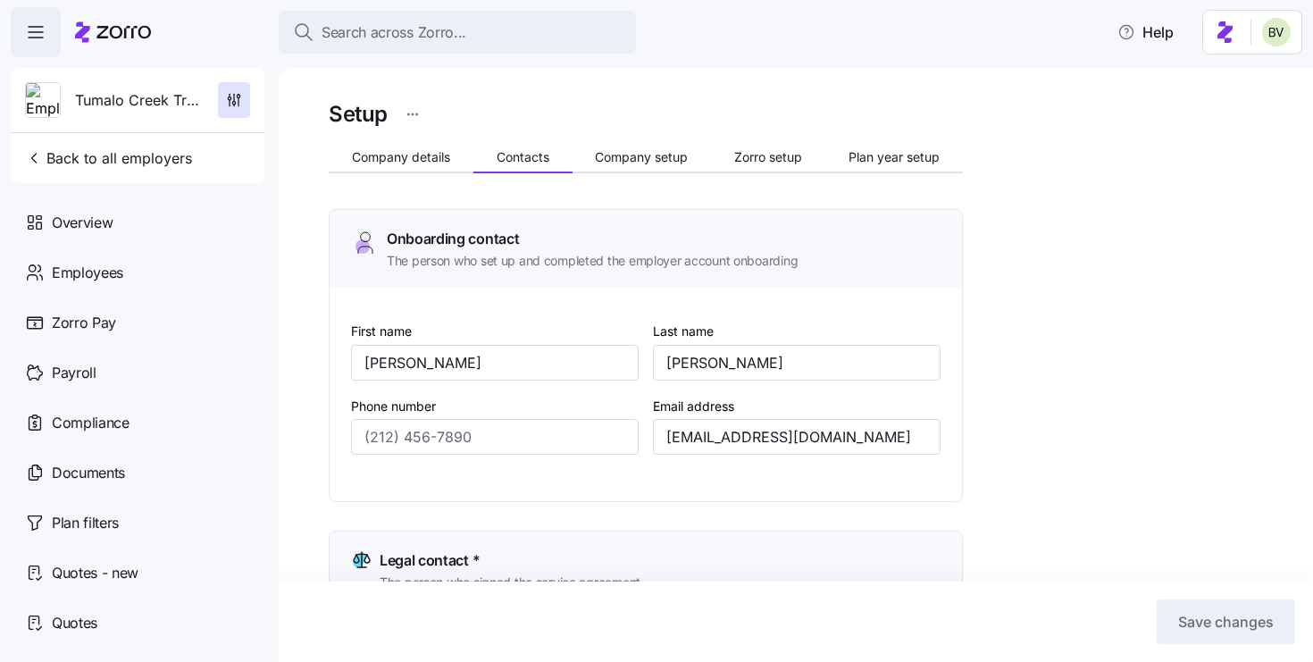
type input "[PHONE_NUMBER]"
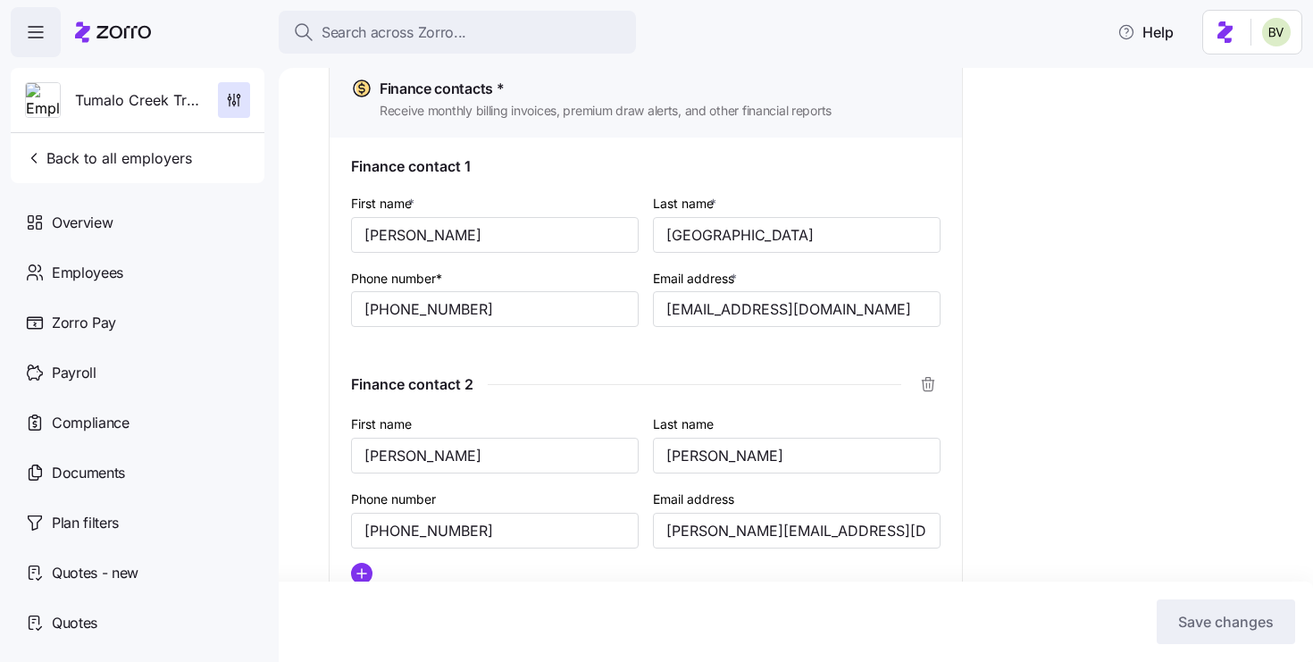
scroll to position [1157, 0]
drag, startPoint x: 865, startPoint y: 317, endPoint x: 665, endPoint y: 322, distance: 200.1
click at [665, 322] on input "[EMAIL_ADDRESS][DOMAIN_NAME]" at bounding box center [797, 311] width 288 height 36
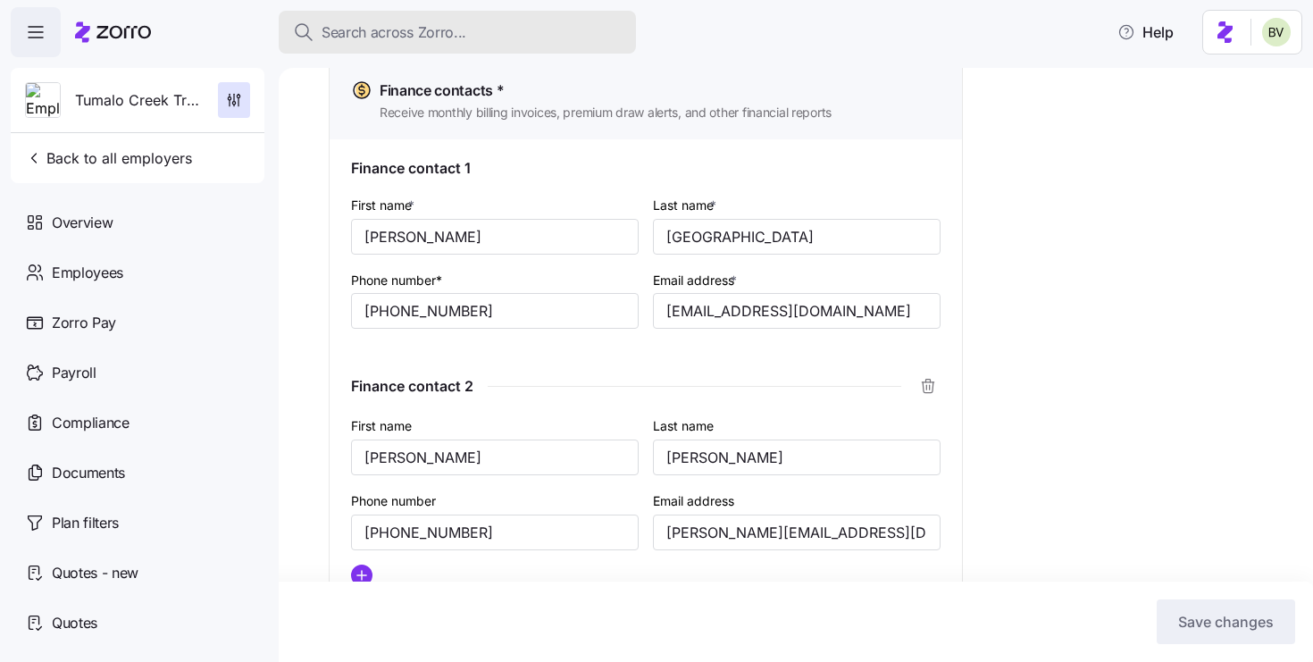
click at [391, 40] on span "Search across Zorro..." at bounding box center [393, 32] width 145 height 22
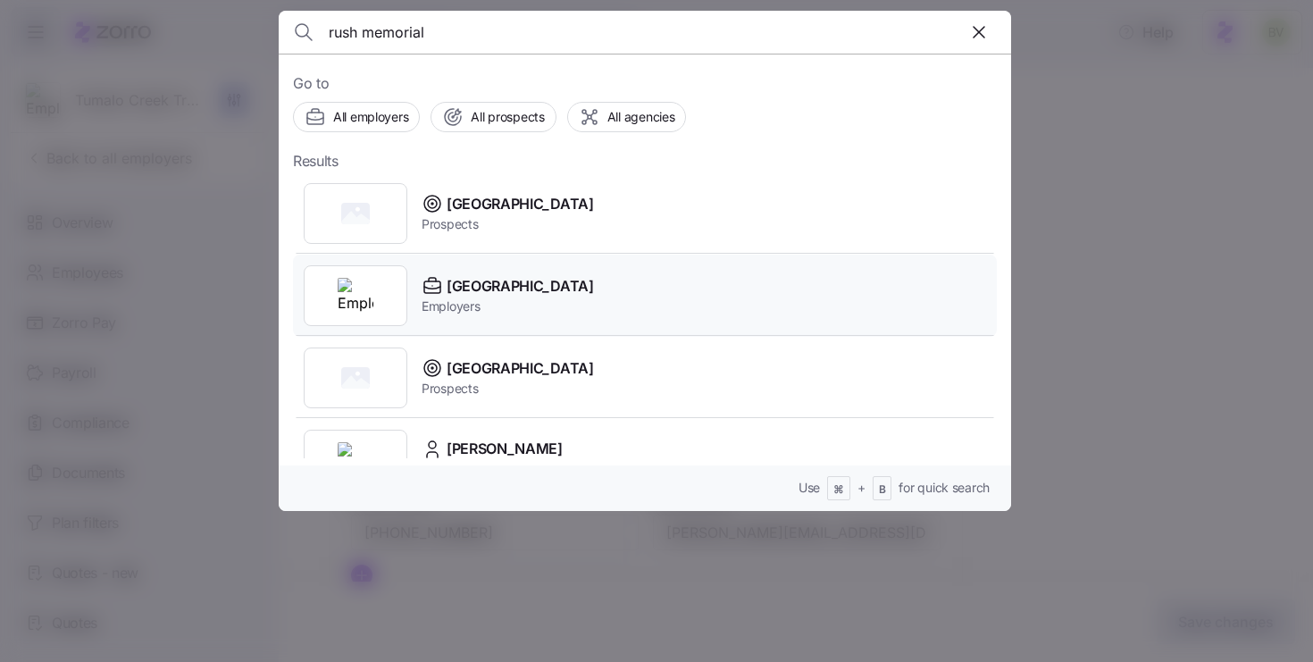
type input "rush memorial"
click at [362, 287] on img at bounding box center [356, 296] width 36 height 36
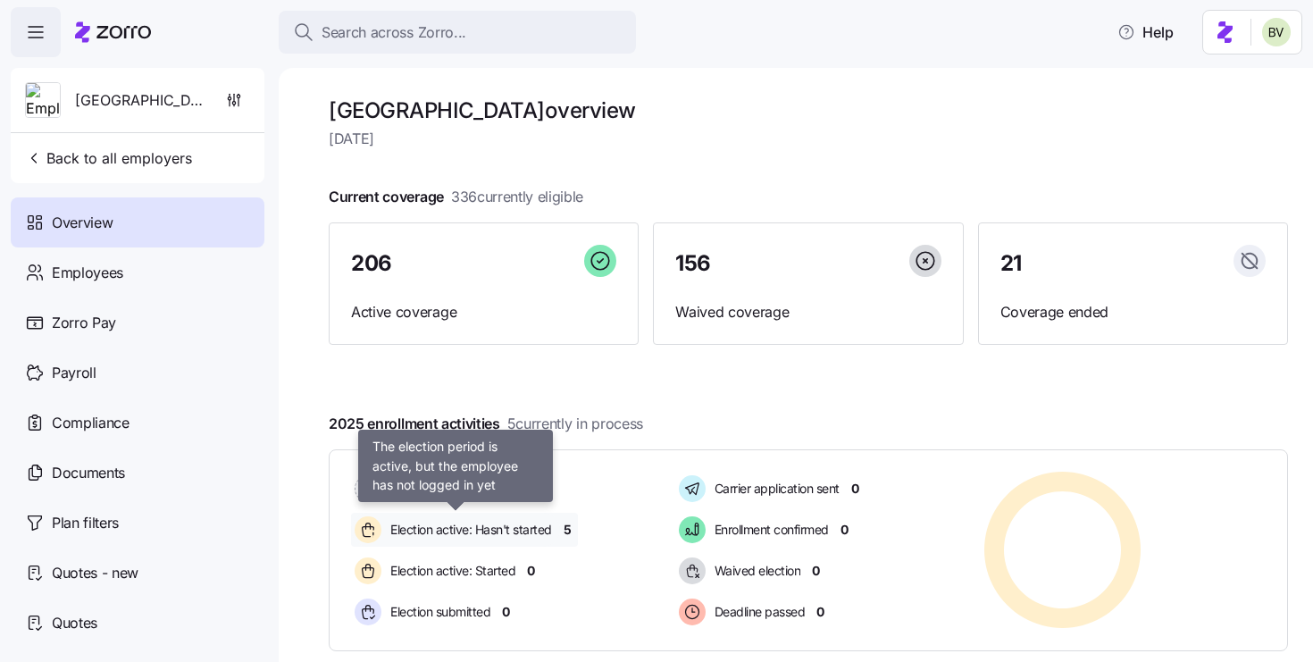
click at [459, 522] on span "Election active: Hasn't started" at bounding box center [468, 530] width 167 height 18
